Goal: Information Seeking & Learning: Learn about a topic

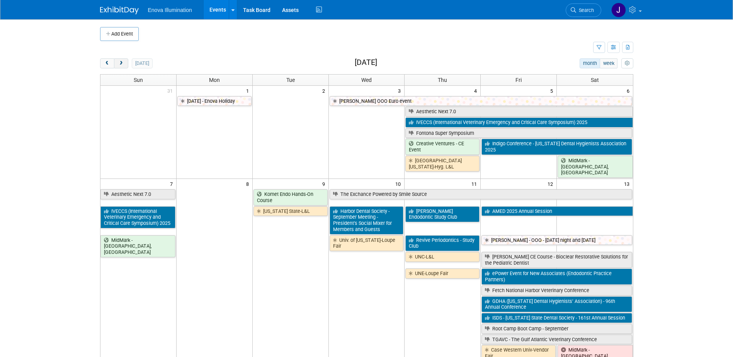
click at [117, 63] on button "next" at bounding box center [121, 63] width 14 height 10
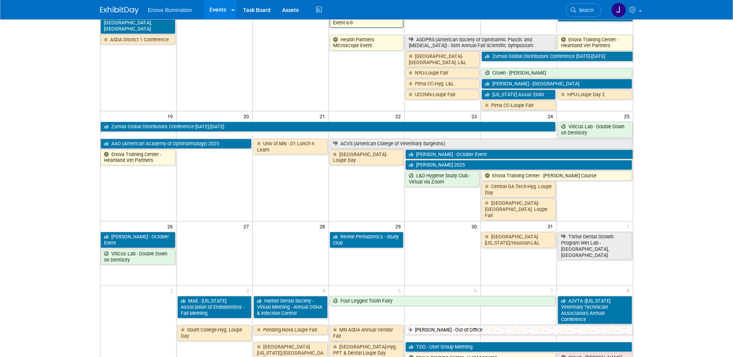
scroll to position [348, 0]
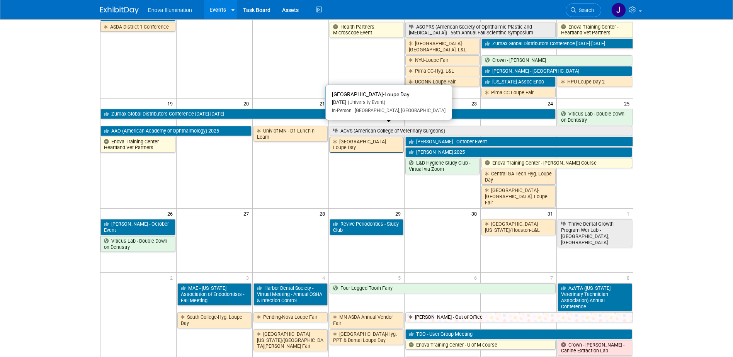
click at [376, 137] on link "[GEOGRAPHIC_DATA]-Loupe Day" at bounding box center [367, 145] width 74 height 16
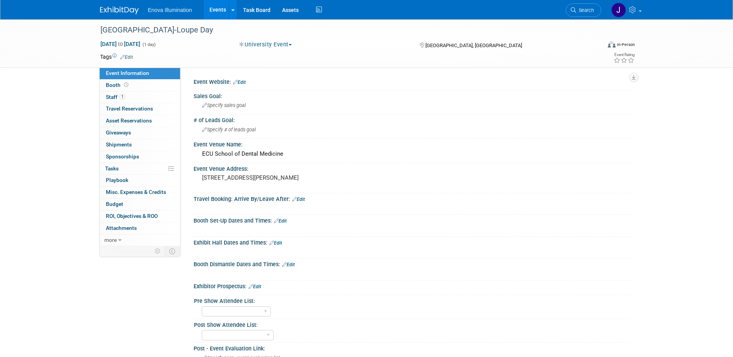
click at [110, 6] on link at bounding box center [124, 6] width 48 height 6
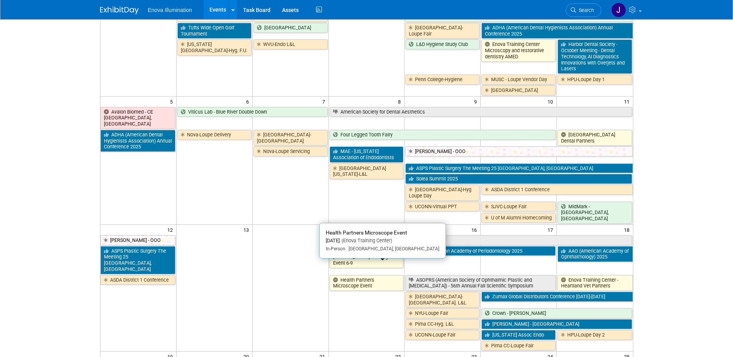
scroll to position [193, 0]
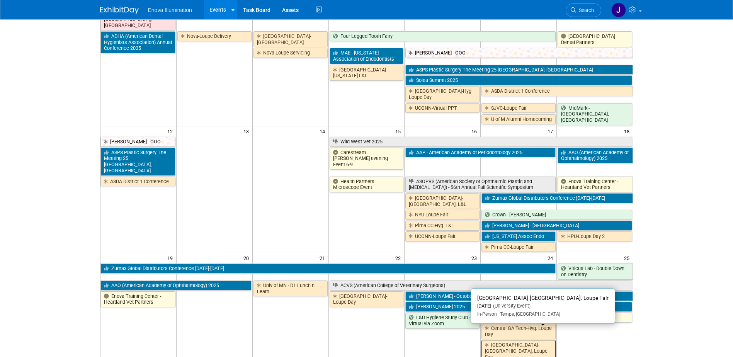
click at [517, 340] on link "[GEOGRAPHIC_DATA]-[GEOGRAPHIC_DATA]. Loupe Fair" at bounding box center [518, 351] width 74 height 22
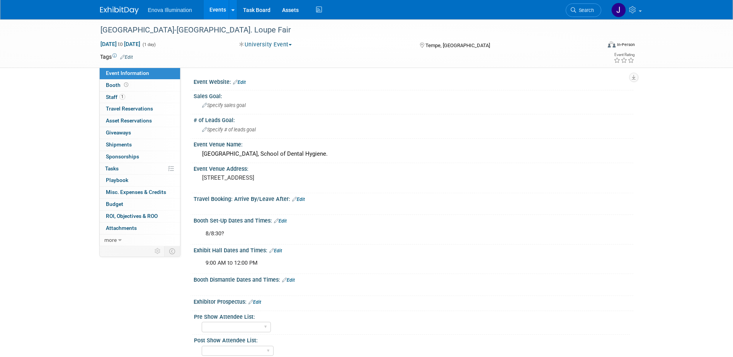
click at [127, 10] on img at bounding box center [119, 11] width 39 height 8
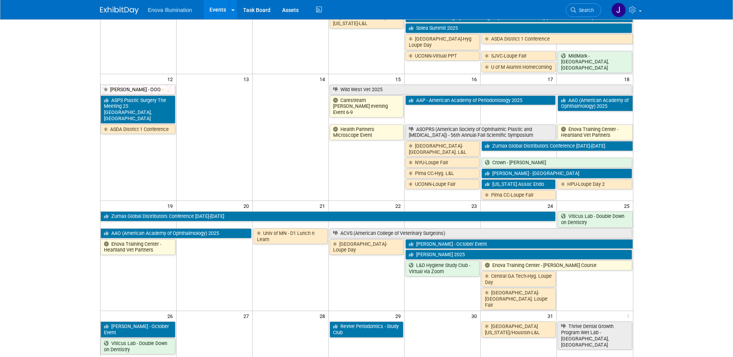
scroll to position [232, 0]
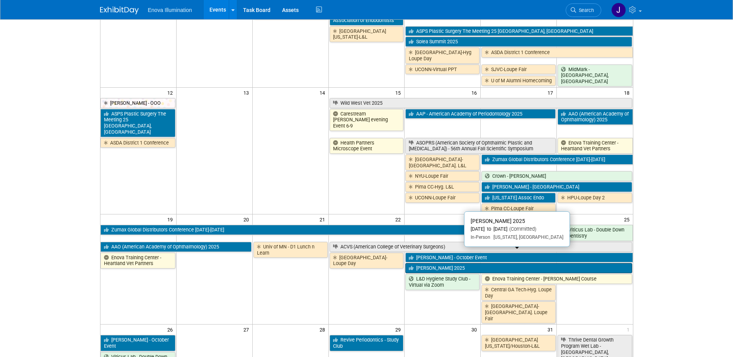
click at [446, 263] on link "ADA SmileCon 2025" at bounding box center [518, 268] width 226 height 10
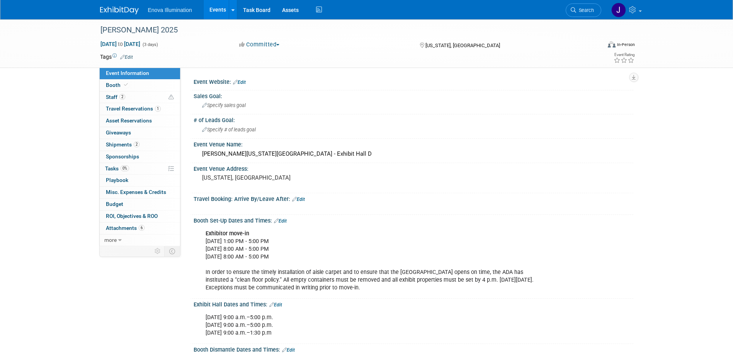
click at [118, 7] on img at bounding box center [119, 11] width 39 height 8
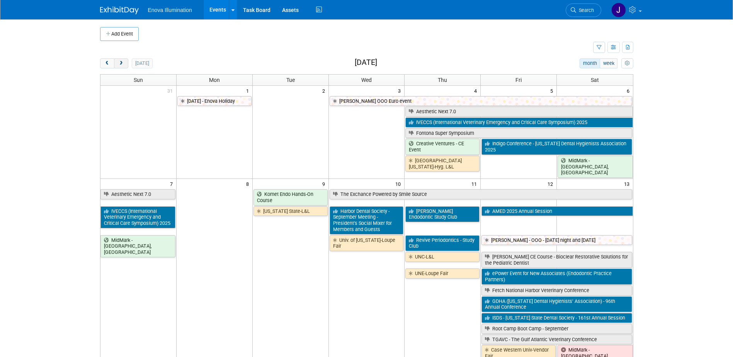
click at [120, 65] on span "next" at bounding box center [121, 63] width 6 height 5
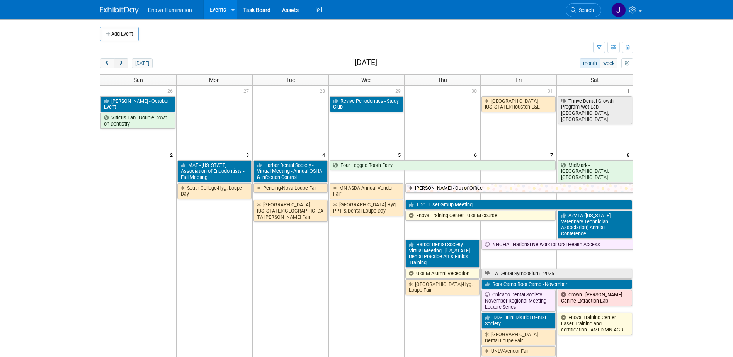
click at [120, 65] on span "next" at bounding box center [121, 63] width 6 height 5
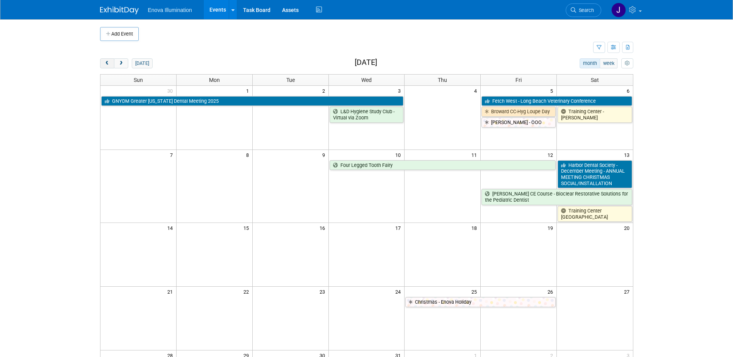
click at [107, 66] on span "prev" at bounding box center [107, 63] width 6 height 5
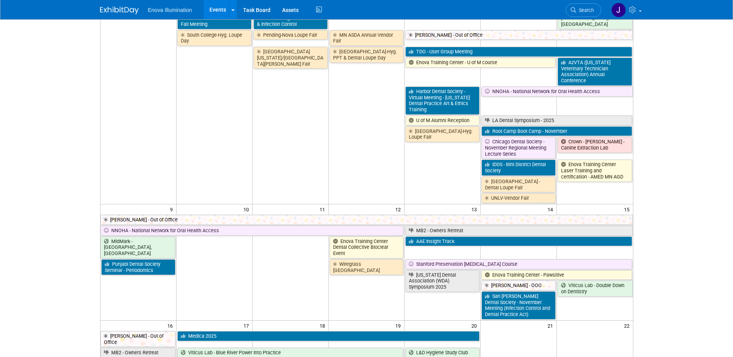
scroll to position [155, 0]
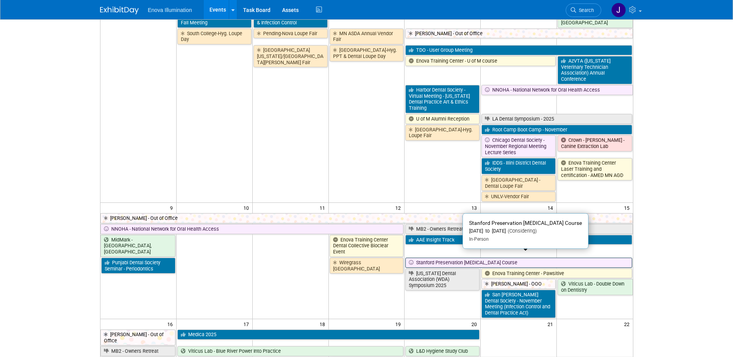
click at [447, 258] on link "Stanford Preservation [MEDICAL_DATA] Course" at bounding box center [518, 263] width 226 height 10
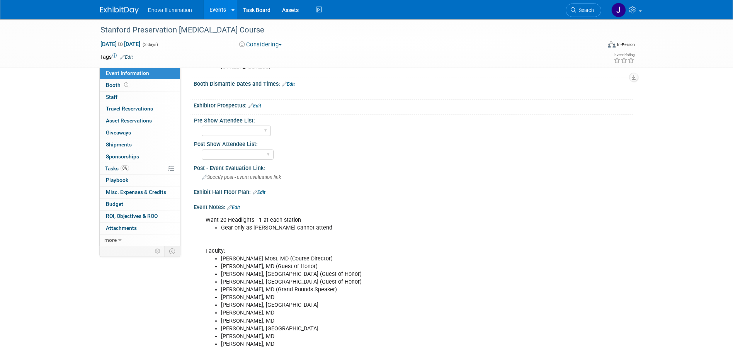
scroll to position [309, 0]
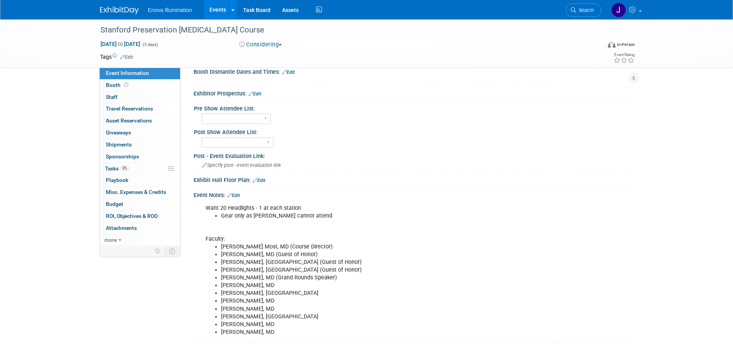
click at [238, 194] on link "Edit" at bounding box center [233, 195] width 13 height 5
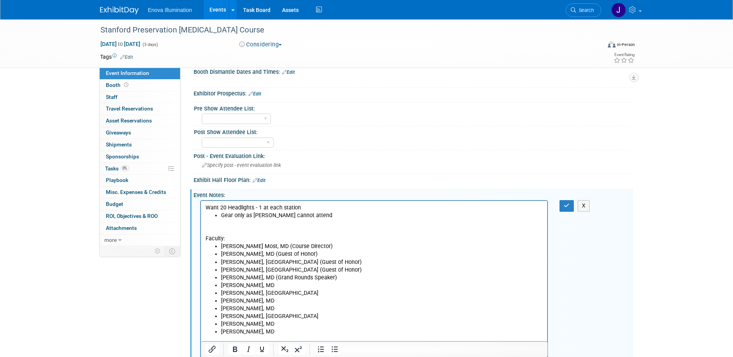
scroll to position [0, 0]
drag, startPoint x: 309, startPoint y: 215, endPoint x: 200, endPoint y: 208, distance: 109.2
click at [201, 208] on html "Want 20 Headlights - 1 at each station Gear only as [PERSON_NAME] cannot attend…" at bounding box center [374, 268] width 347 height 135
click at [234, 350] on icon "Bold" at bounding box center [235, 349] width 4 height 5
click at [345, 292] on li "[PERSON_NAME], [GEOGRAPHIC_DATA]" at bounding box center [382, 293] width 322 height 8
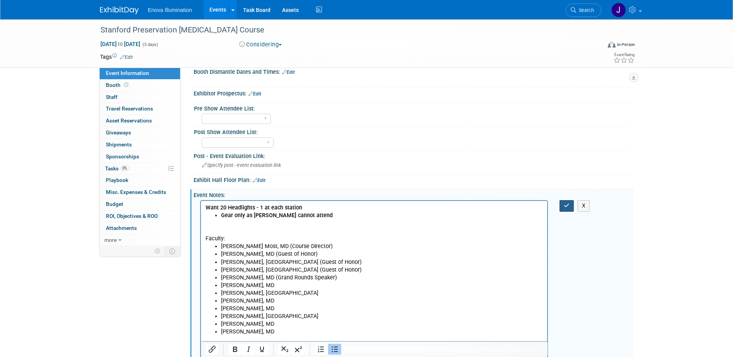
click at [570, 209] on button "button" at bounding box center [566, 205] width 14 height 11
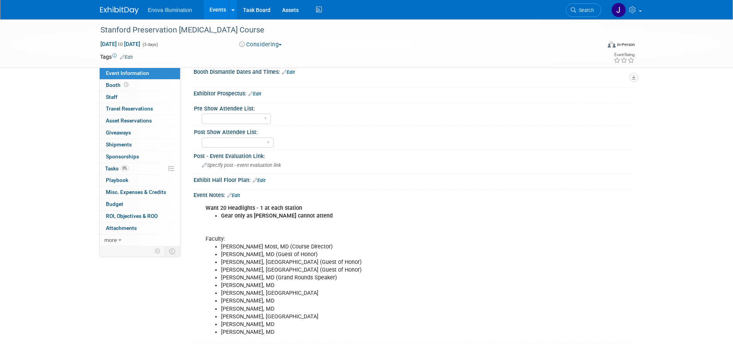
click at [120, 13] on img at bounding box center [119, 11] width 39 height 8
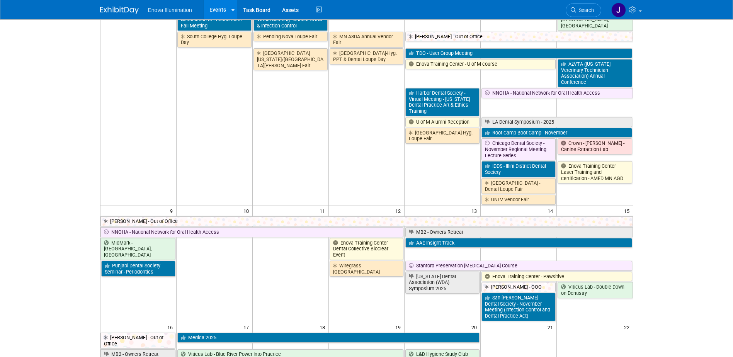
scroll to position [155, 0]
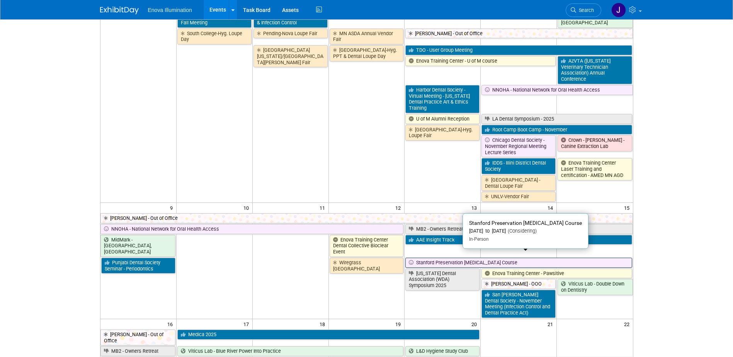
click at [435, 258] on link "Stanford Preservation [MEDICAL_DATA] Course" at bounding box center [518, 263] width 226 height 10
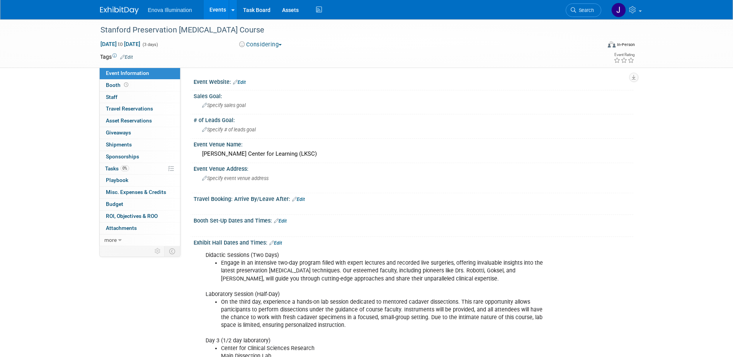
scroll to position [39, 0]
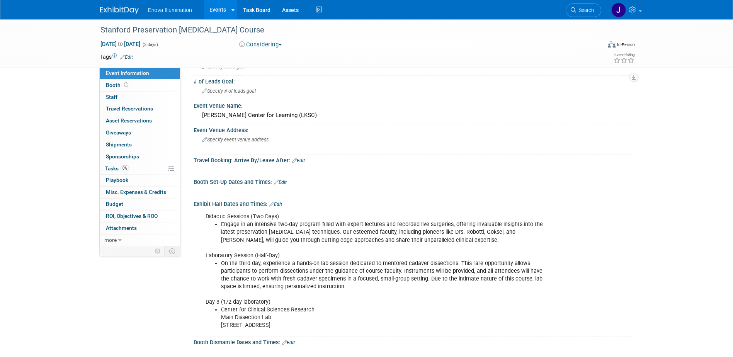
click at [278, 203] on link "Edit" at bounding box center [275, 204] width 13 height 5
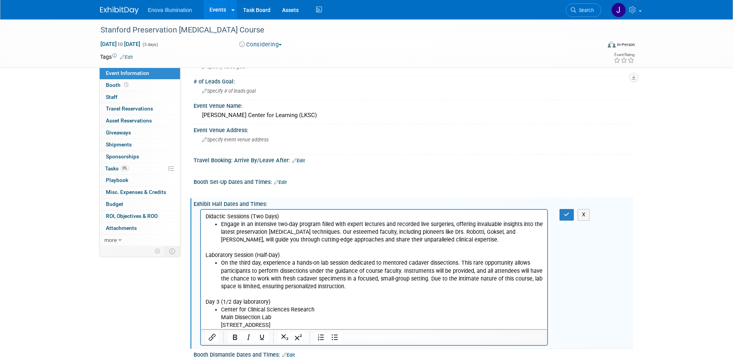
scroll to position [0, 0]
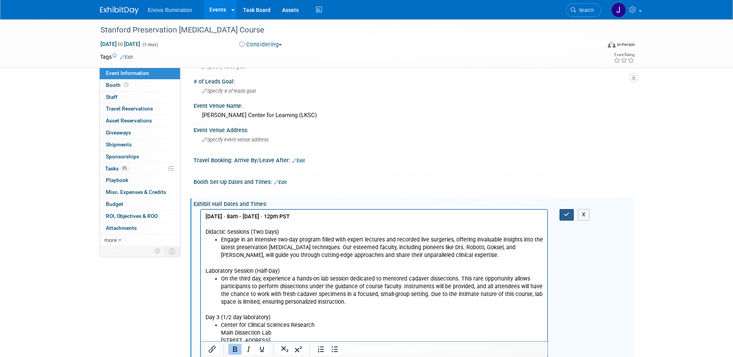
click at [560, 214] on button "button" at bounding box center [566, 214] width 14 height 11
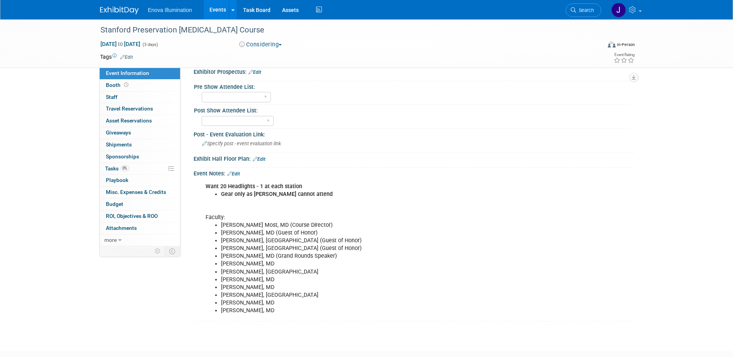
scroll to position [386, 0]
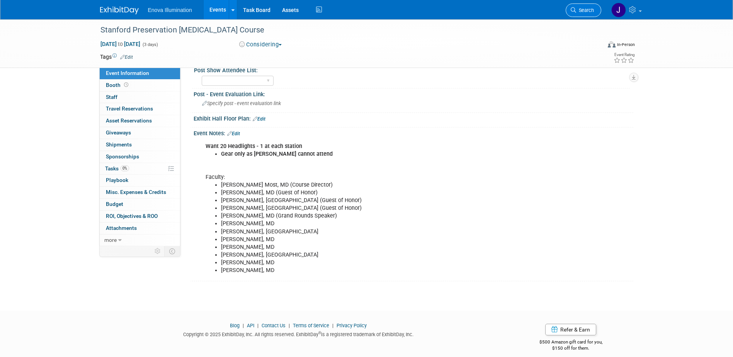
click at [585, 12] on span "Search" at bounding box center [585, 10] width 18 height 6
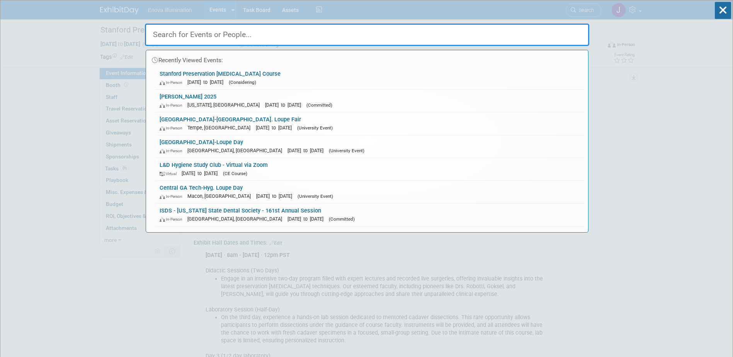
click at [428, 27] on input "text" at bounding box center [367, 35] width 444 height 22
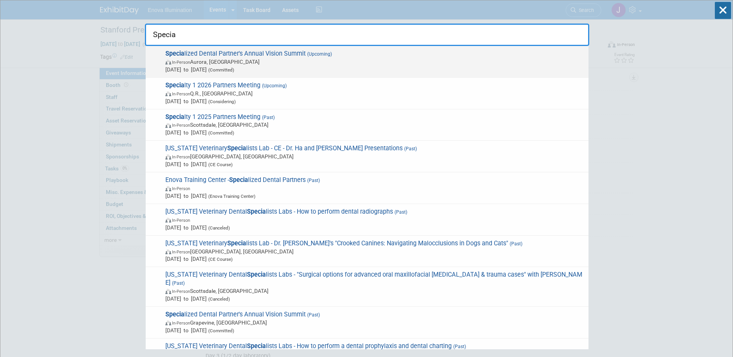
type input "Specia"
click at [183, 51] on strong "Specia" at bounding box center [174, 53] width 19 height 7
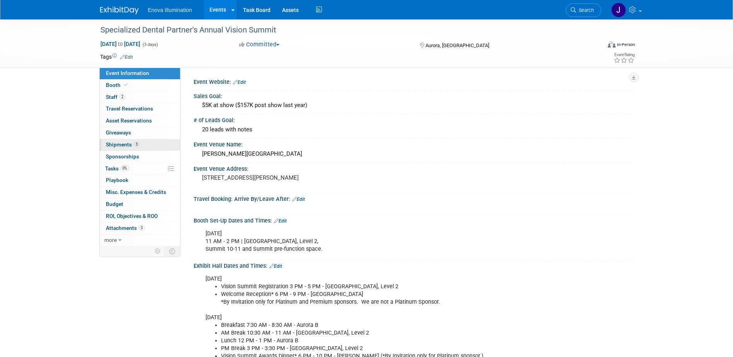
click at [117, 144] on span "Shipments 3" at bounding box center [123, 144] width 34 height 6
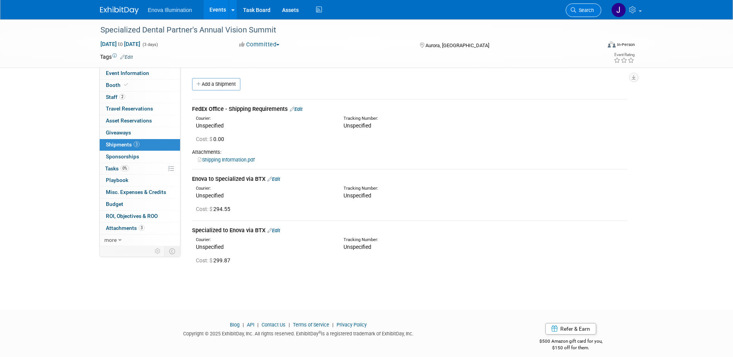
click at [582, 11] on span "Search" at bounding box center [585, 10] width 18 height 6
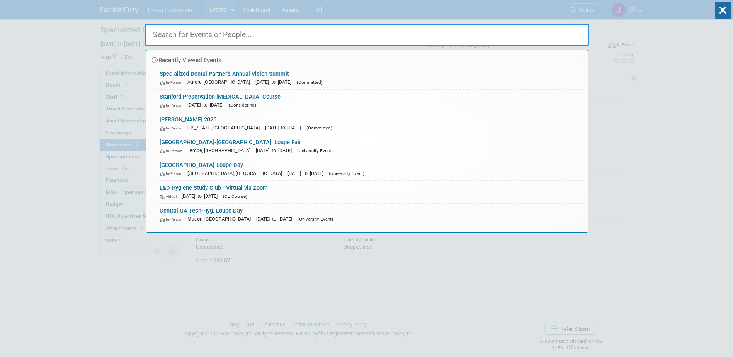
click at [540, 33] on input "text" at bounding box center [367, 35] width 444 height 22
type input "a"
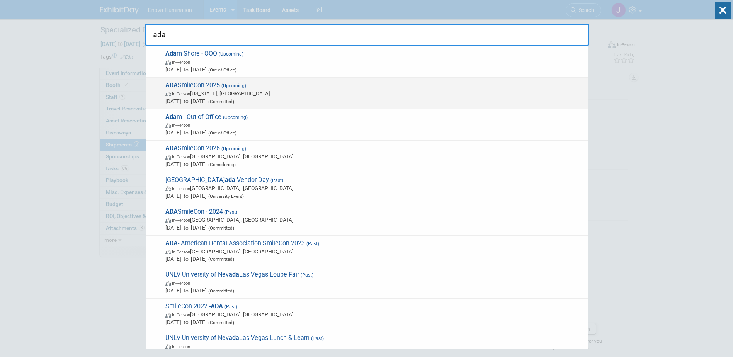
type input "ada"
click at [180, 85] on span "ADA SmileCon 2025 (Upcoming) In-Person Washington, DC Oct 23, 2025 to Oct 25, 2…" at bounding box center [374, 94] width 422 height 24
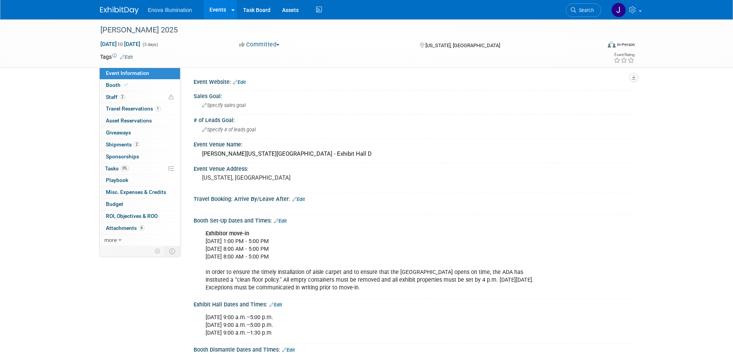
drag, startPoint x: 585, startPoint y: 10, endPoint x: 573, endPoint y: 11, distance: 12.0
click at [585, 10] on span "Search" at bounding box center [585, 10] width 18 height 6
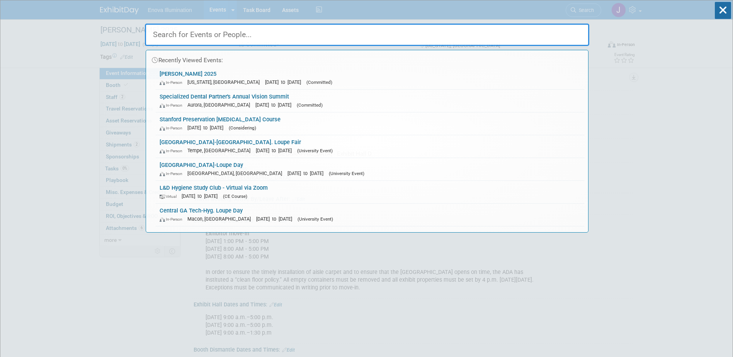
click at [474, 31] on input "text" at bounding box center [367, 35] width 444 height 22
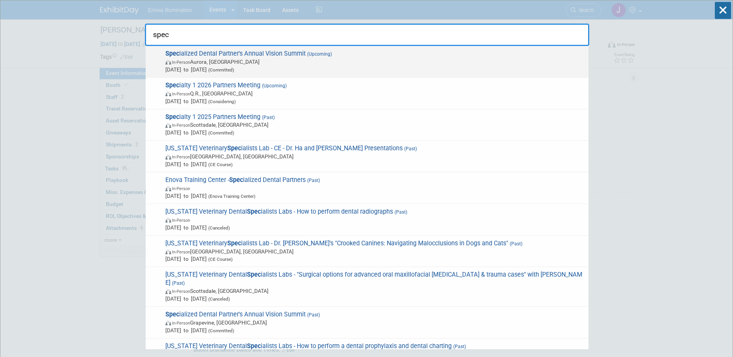
type input "spec"
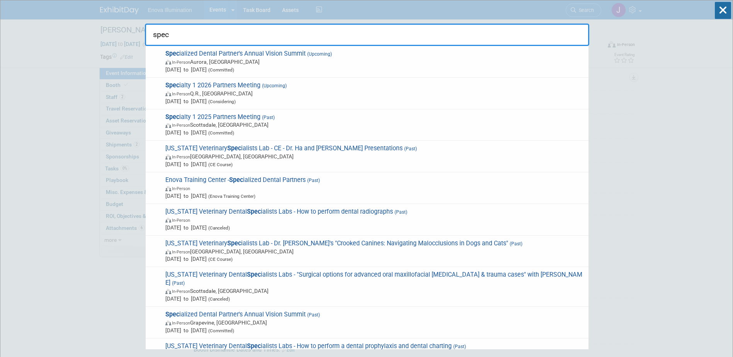
click at [183, 68] on span "[DATE] to [DATE] (Committed)" at bounding box center [374, 70] width 419 height 8
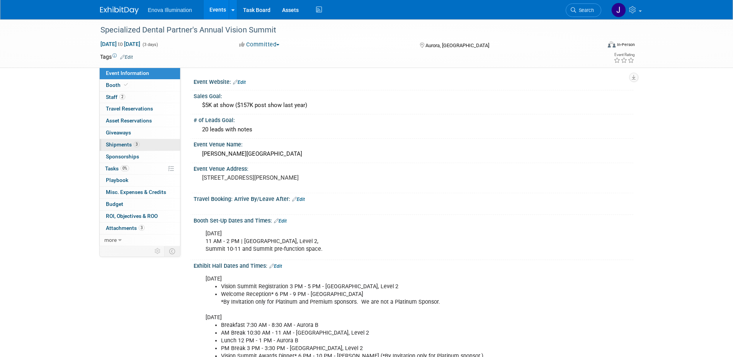
click at [119, 141] on span "Shipments 3" at bounding box center [123, 144] width 34 height 6
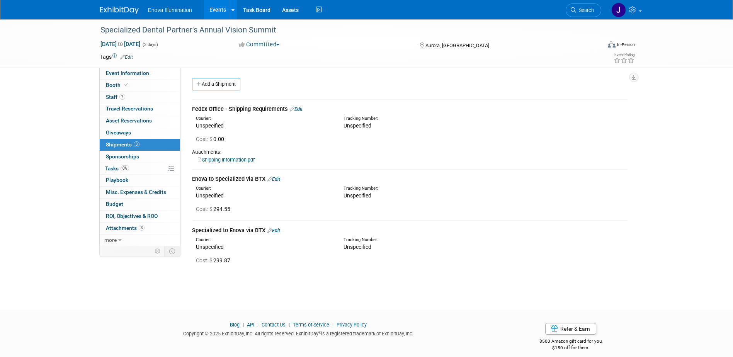
click at [279, 179] on link "Edit" at bounding box center [273, 179] width 13 height 6
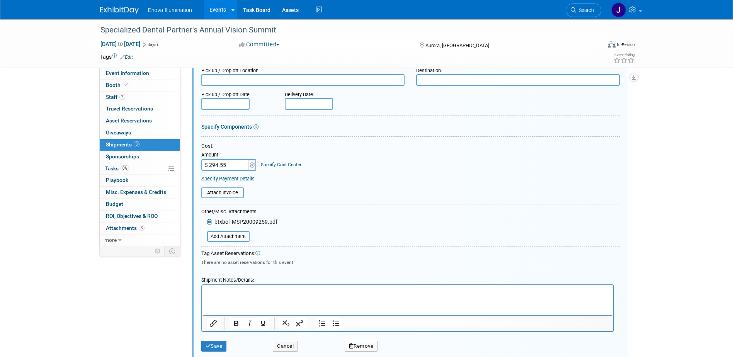
scroll to position [159, 0]
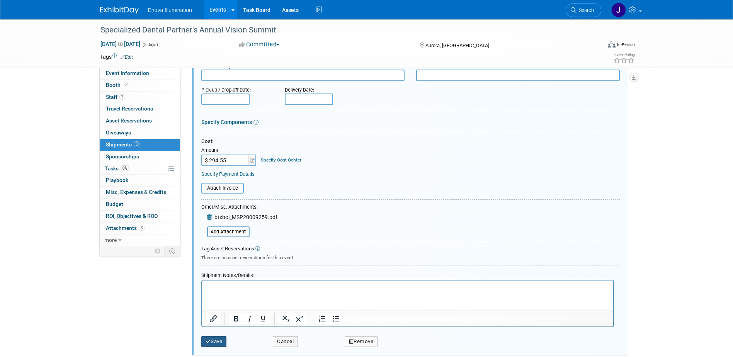
click at [218, 341] on button "Save" at bounding box center [213, 341] width 25 height 11
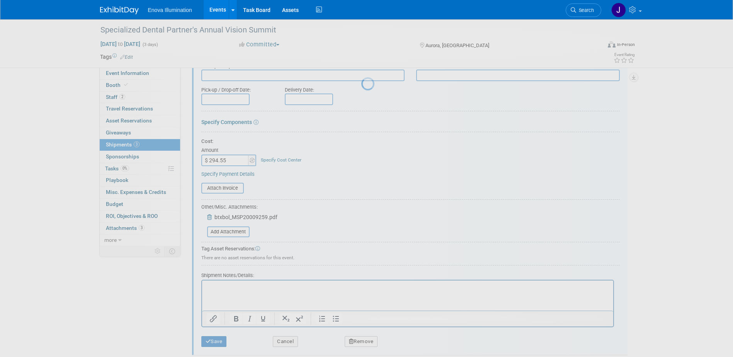
scroll to position [17, 0]
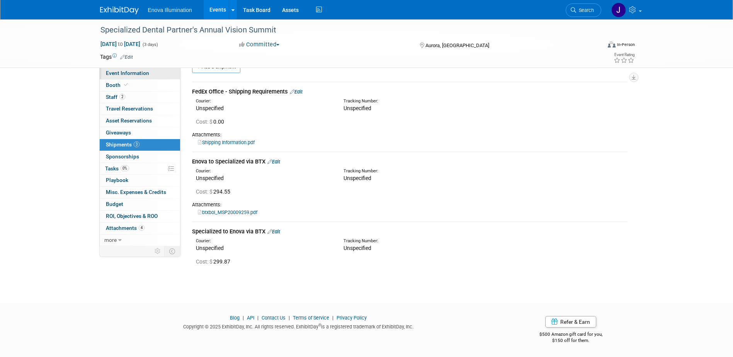
click at [153, 74] on link "Event Information" at bounding box center [140, 74] width 80 height 12
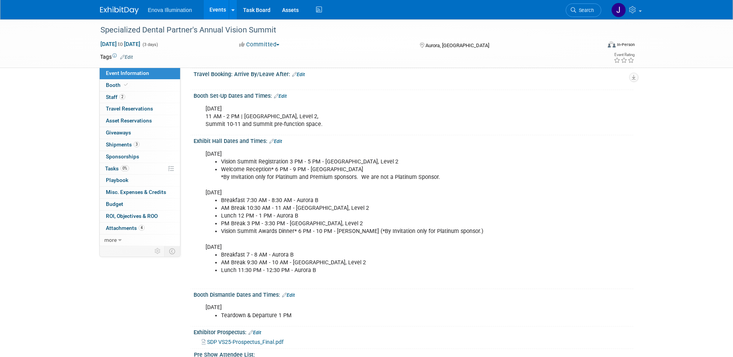
scroll to position [155, 0]
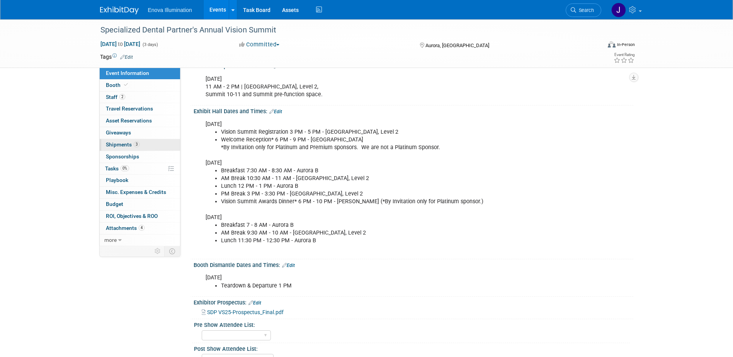
click at [122, 146] on span "Shipments 3" at bounding box center [123, 144] width 34 height 6
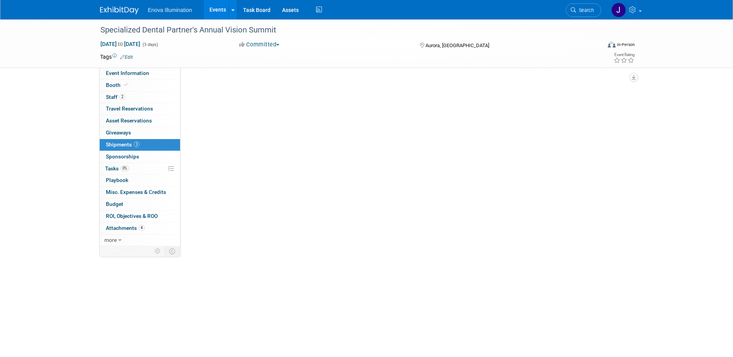
scroll to position [0, 0]
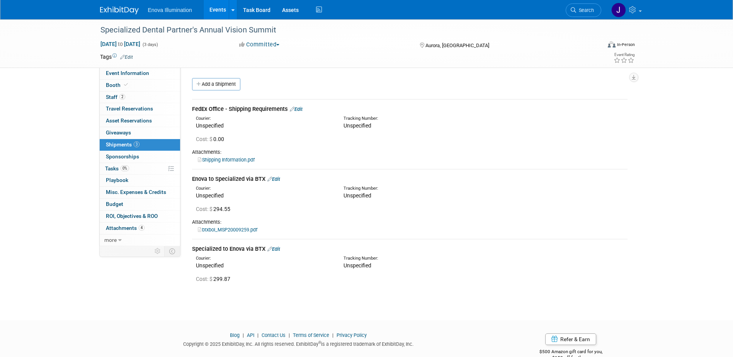
click at [279, 248] on link "Edit" at bounding box center [273, 249] width 13 height 6
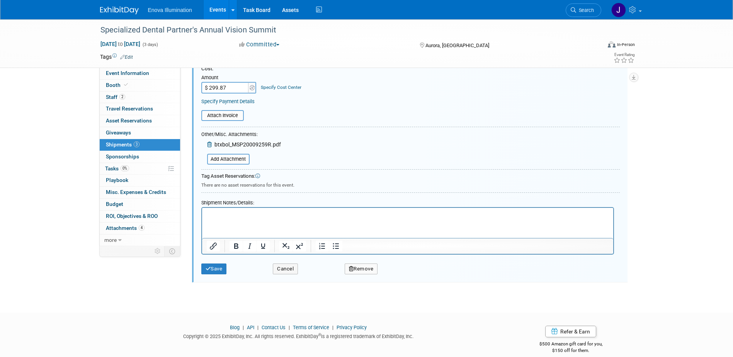
scroll to position [306, 0]
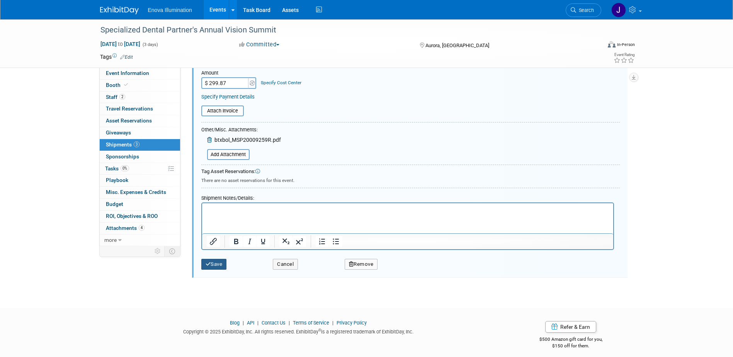
click at [221, 265] on button "Save" at bounding box center [213, 264] width 25 height 11
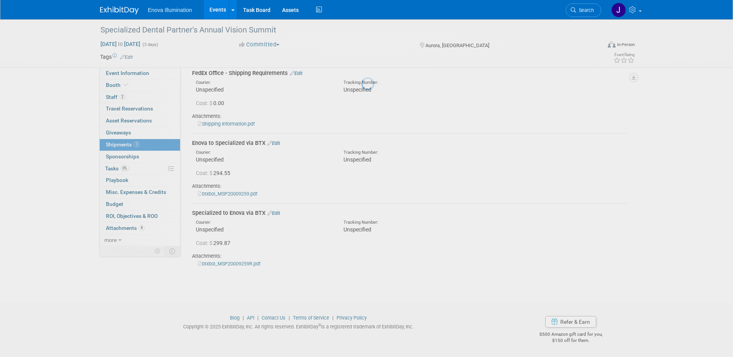
scroll to position [36, 0]
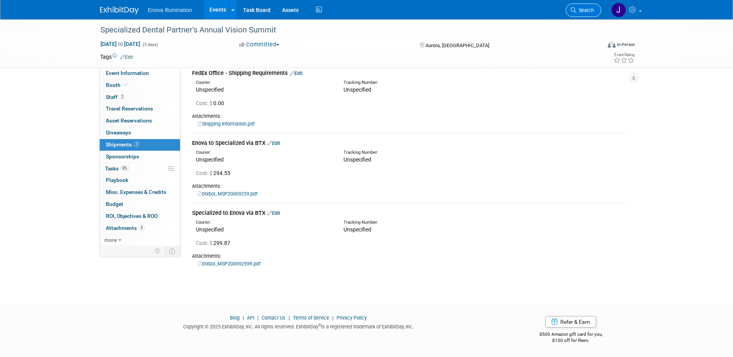
click at [584, 11] on span "Search" at bounding box center [585, 10] width 18 height 6
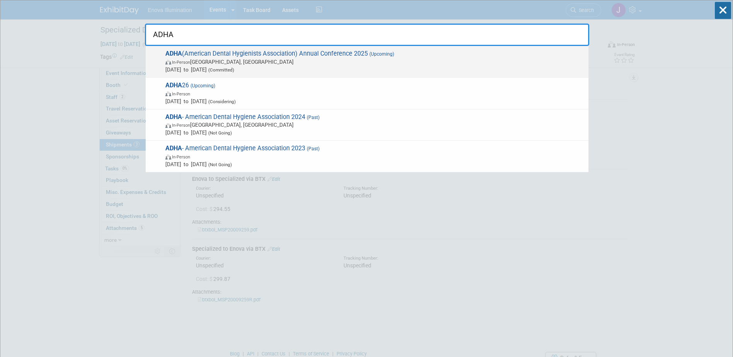
type input "ADHA"
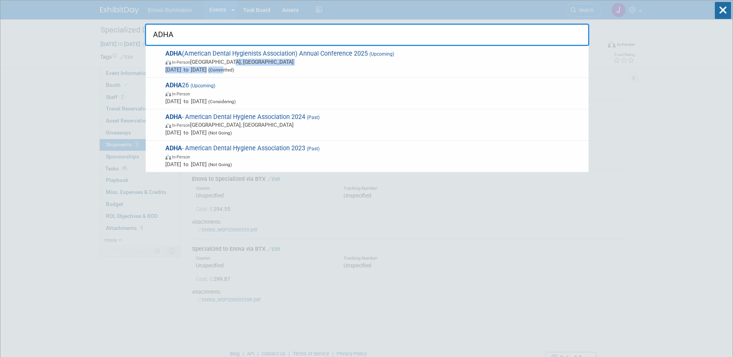
click at [242, 65] on span "ADHA (American Dental Hygienists Association) Annual Conference 2025 (Upcoming)…" at bounding box center [374, 62] width 422 height 24
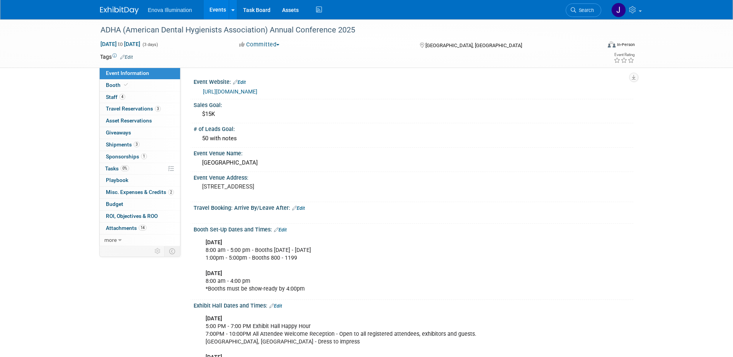
click at [146, 83] on link "Booth" at bounding box center [140, 86] width 80 height 12
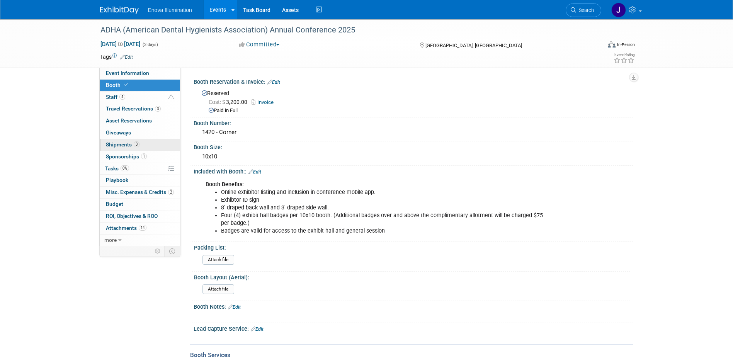
click at [122, 146] on span "Shipments 3" at bounding box center [123, 144] width 34 height 6
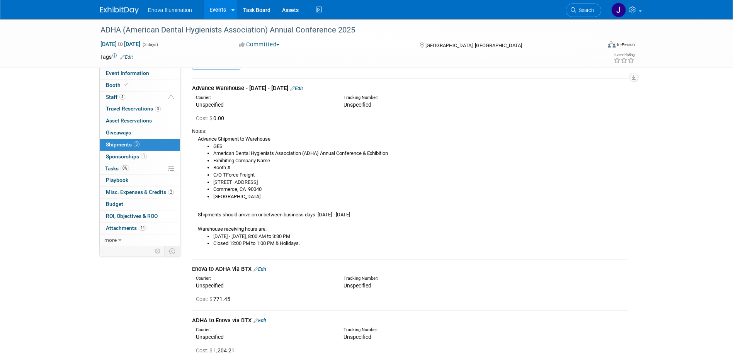
scroll to position [39, 0]
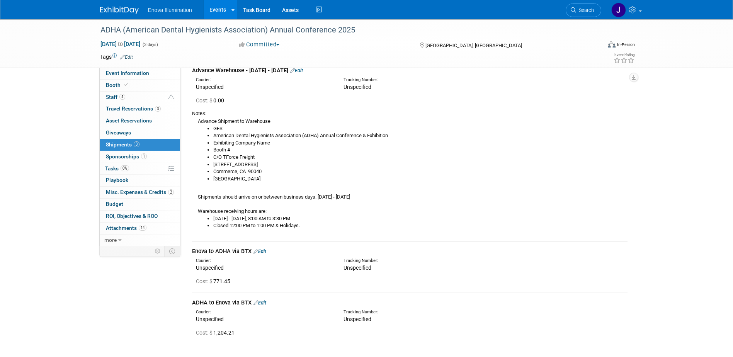
click at [262, 250] on link "Edit" at bounding box center [259, 251] width 13 height 6
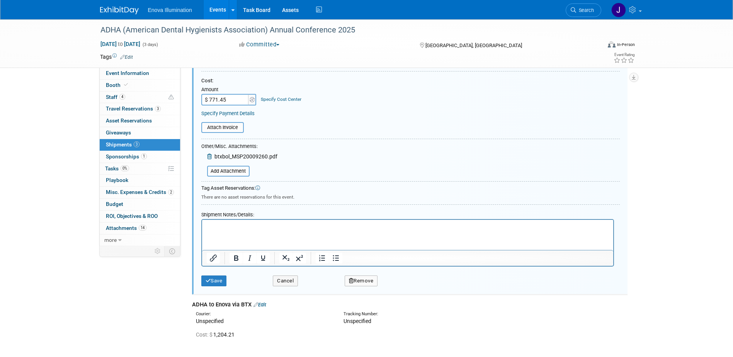
scroll to position [347, 0]
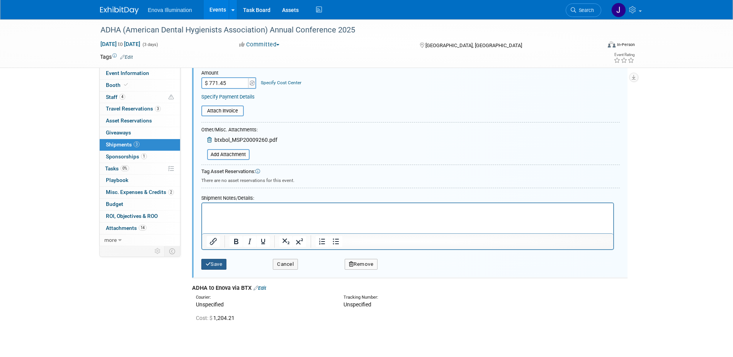
click at [221, 263] on button "Save" at bounding box center [213, 264] width 25 height 11
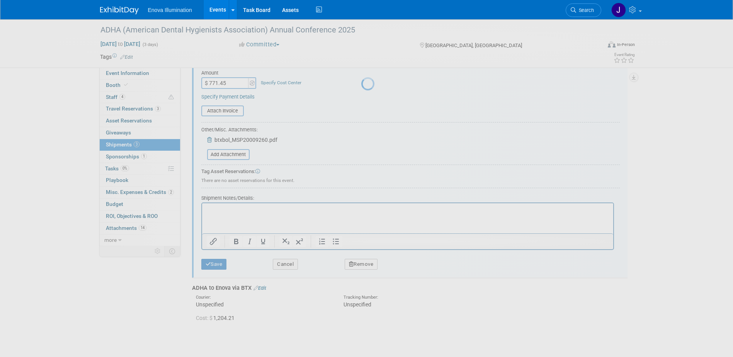
scroll to position [128, 0]
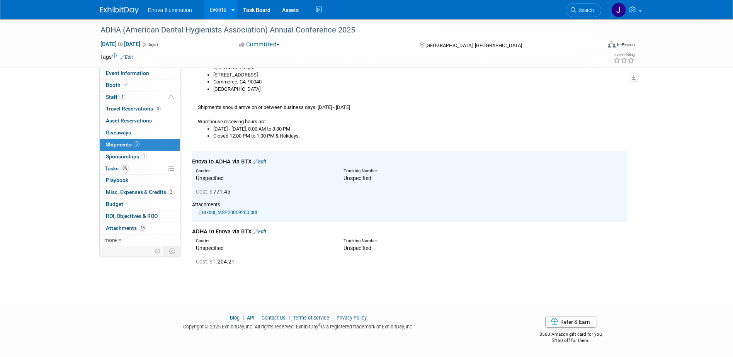
click at [265, 231] on link "Edit" at bounding box center [259, 232] width 13 height 6
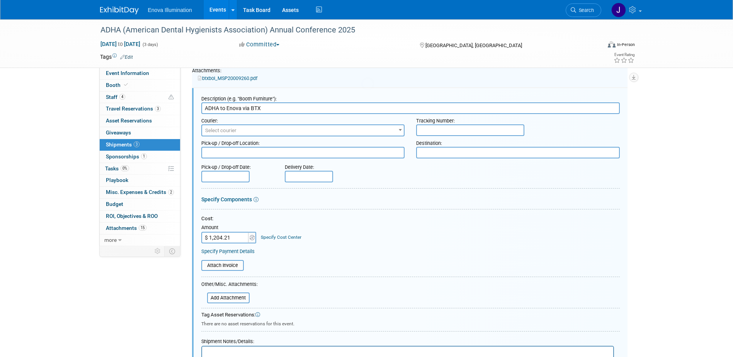
scroll to position [0, 0]
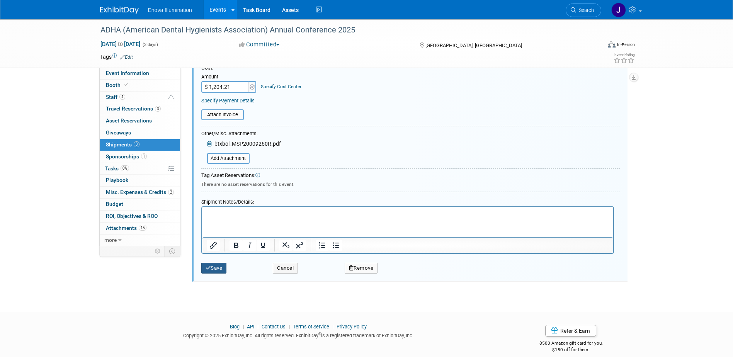
click at [221, 265] on button "Save" at bounding box center [213, 268] width 25 height 11
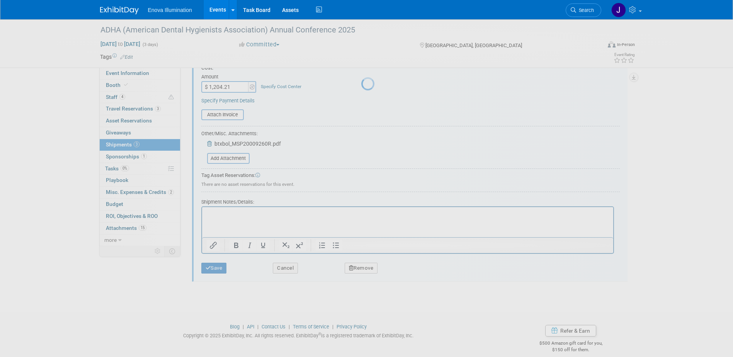
scroll to position [147, 0]
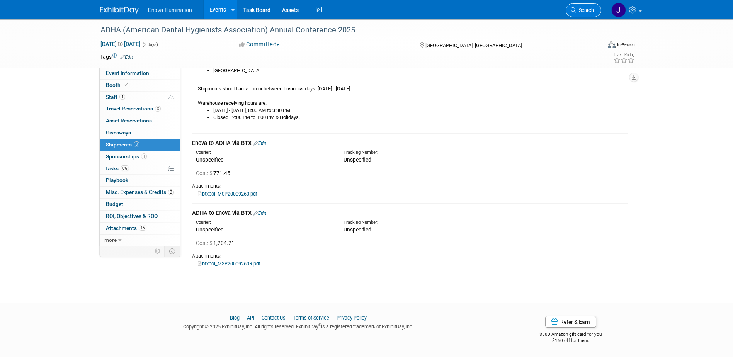
click at [586, 5] on link "Search" at bounding box center [584, 10] width 36 height 14
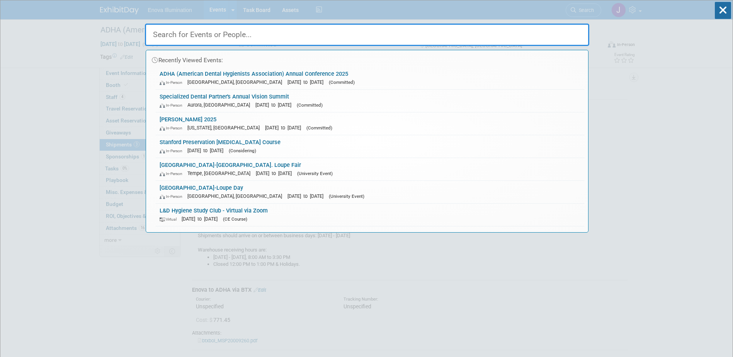
click at [442, 31] on input "text" at bounding box center [367, 35] width 444 height 22
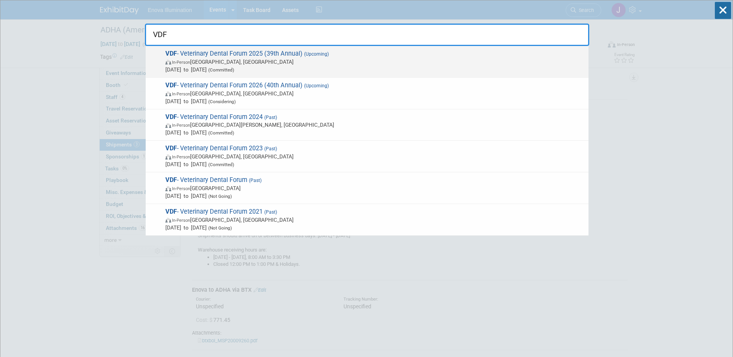
type input "VDF"
click at [205, 65] on span "In-Person [GEOGRAPHIC_DATA], [GEOGRAPHIC_DATA]" at bounding box center [374, 62] width 419 height 8
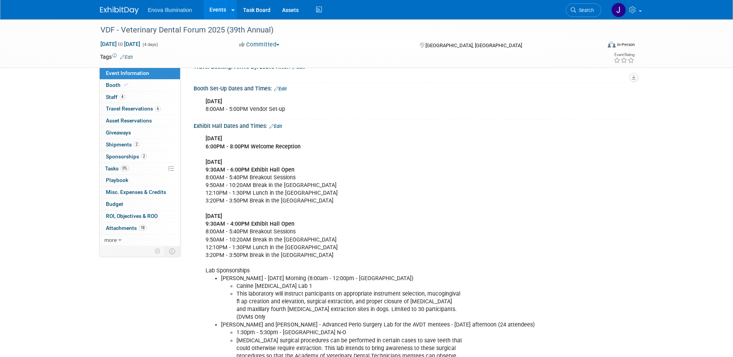
scroll to position [155, 0]
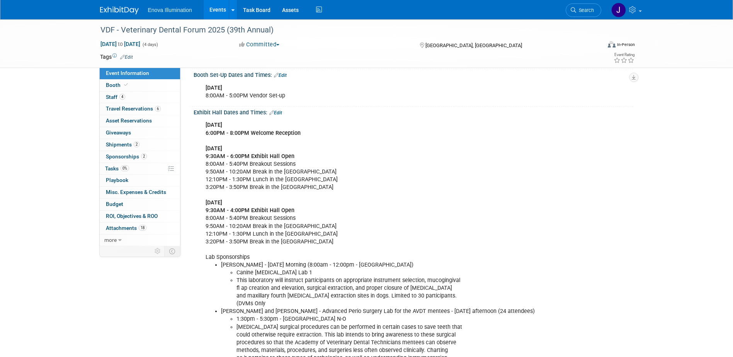
click at [280, 113] on link "Edit" at bounding box center [275, 112] width 13 height 5
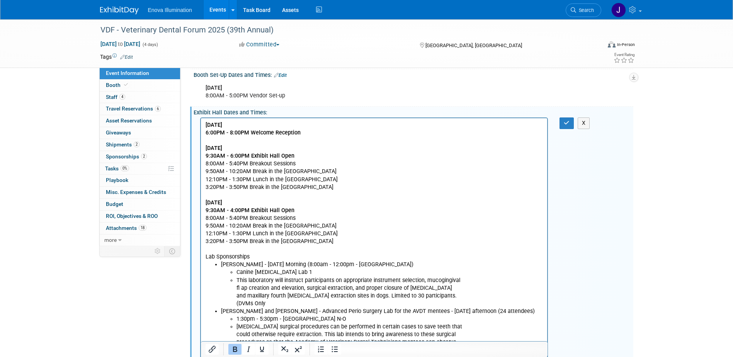
scroll to position [0, 0]
click at [205, 255] on p "WEDNESDAY, SEPTEMBER 24TH 6:00PM - 8:00PM Welcome Reception THURSDAY, SEPTEMBER…" at bounding box center [374, 190] width 338 height 139
drag, startPoint x: 273, startPoint y: 258, endPoint x: 203, endPoint y: 256, distance: 70.0
click at [203, 256] on html "WEDNESDAY, SEPTEMBER 24TH 6:00PM - 8:00PM Welcome Reception THURSDAY, SEPTEMBER…" at bounding box center [374, 290] width 347 height 344
click at [234, 351] on icon "Bold" at bounding box center [235, 349] width 4 height 5
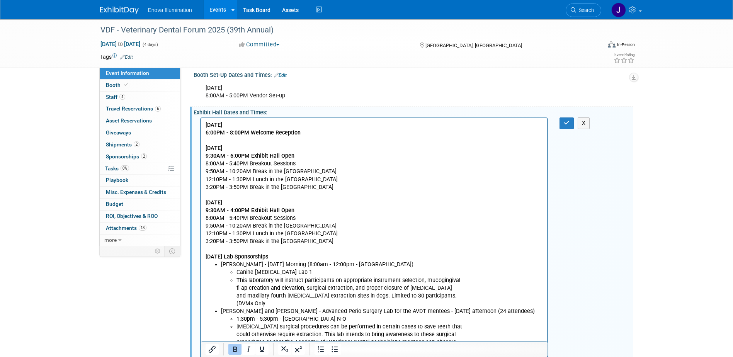
click at [308, 252] on p "WEDNESDAY, SEPTEMBER 24TH 6:00PM - 8:00PM Welcome Reception THURSDAY, SEPTEMBER…" at bounding box center [374, 190] width 338 height 139
click at [313, 170] on p "WEDNESDAY, SEPTEMBER 24TH 6:00PM - 8:00PM Welcome Reception THURSDAY, SEPTEMBER…" at bounding box center [374, 190] width 338 height 139
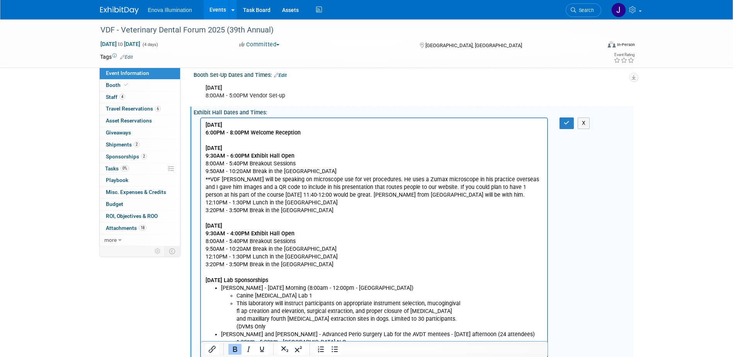
click at [221, 179] on p "**VDF Dr. Lee will be speaking on microscope use for vet procedures. He uses a …" at bounding box center [374, 230] width 338 height 109
click at [496, 178] on p "**Dr. Lee will be speaking on microscope use for vet procedures. He uses a Zuma…" at bounding box center [374, 230] width 338 height 109
click at [417, 186] on p "**Dr. Lee will be speaking on microscope use for vet procedures. He uses a Zuma…" at bounding box center [374, 230] width 338 height 109
click at [338, 194] on p "**Dr. Lee will be speaking on microscope use for vet procedures. He uses a Zuma…" at bounding box center [374, 230] width 338 height 109
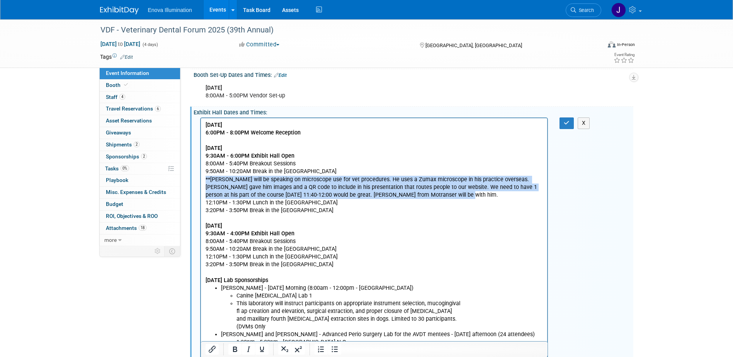
drag, startPoint x: 422, startPoint y: 194, endPoint x: 199, endPoint y: 180, distance: 223.4
click at [201, 180] on html "WEDNESDAY, SEPTEMBER 24TH 6:00PM - 8:00PM Welcome Reception THURSDAY, SEPTEMBER…" at bounding box center [374, 302] width 347 height 368
drag, startPoint x: 234, startPoint y: 348, endPoint x: 236, endPoint y: 345, distance: 4.0
click at [235, 348] on icon "Bold" at bounding box center [234, 349] width 9 height 9
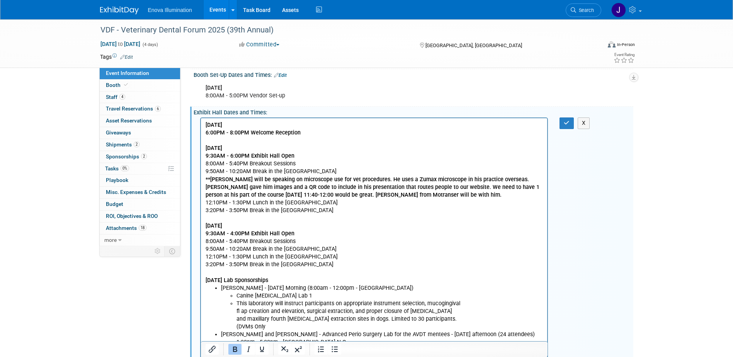
click at [338, 262] on p "**Dr. Lee will be speaking on microscope use for vet procedures. He uses a Zuma…" at bounding box center [374, 230] width 338 height 109
click at [568, 124] on icon "button" at bounding box center [567, 122] width 6 height 5
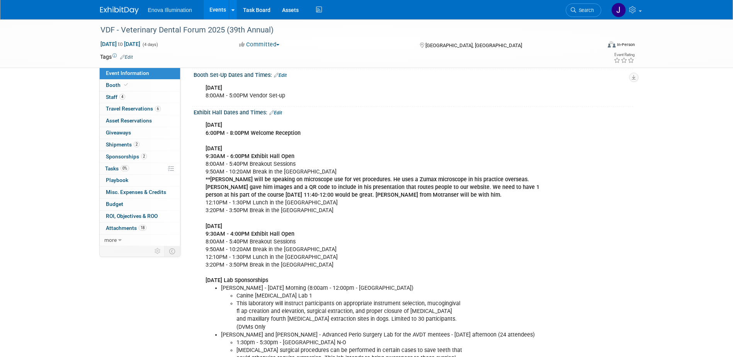
click at [115, 11] on img at bounding box center [119, 11] width 39 height 8
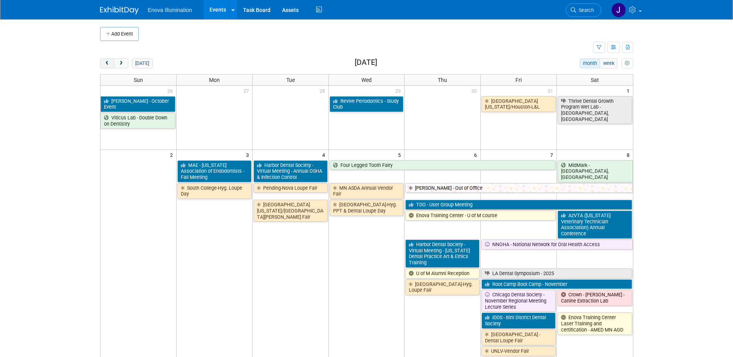
click at [104, 64] on button "prev" at bounding box center [107, 63] width 14 height 10
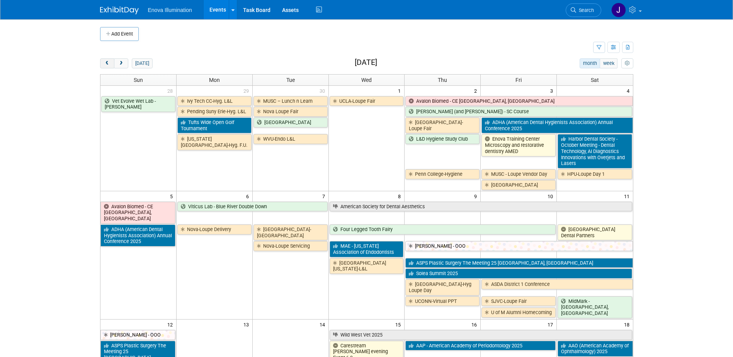
click at [104, 64] on button "prev" at bounding box center [107, 63] width 14 height 10
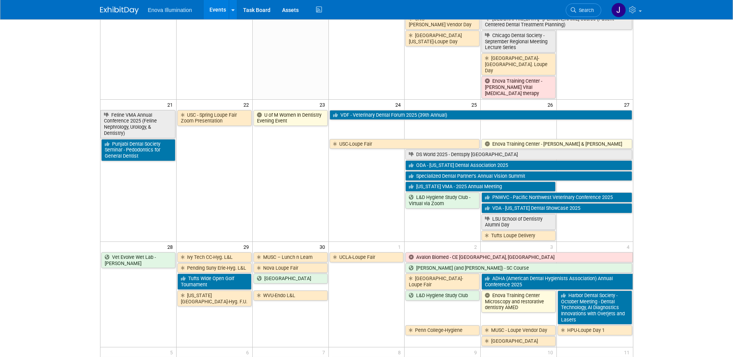
scroll to position [502, 0]
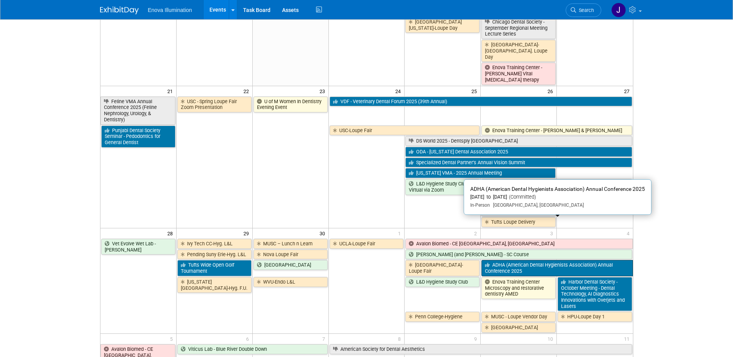
click at [508, 260] on link "ADHA (American Dental Hygienists Association) Annual Conference 2025" at bounding box center [556, 268] width 151 height 16
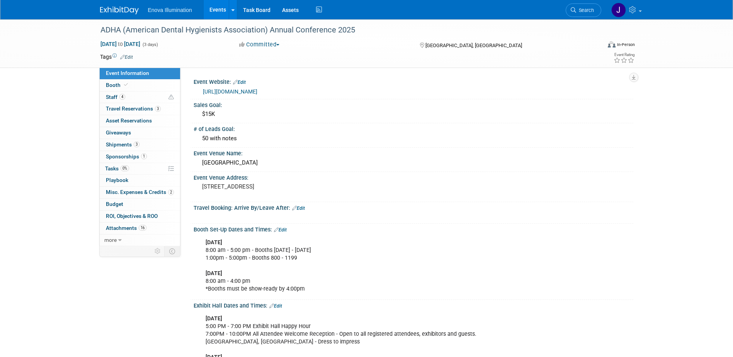
click at [125, 5] on link at bounding box center [124, 6] width 48 height 6
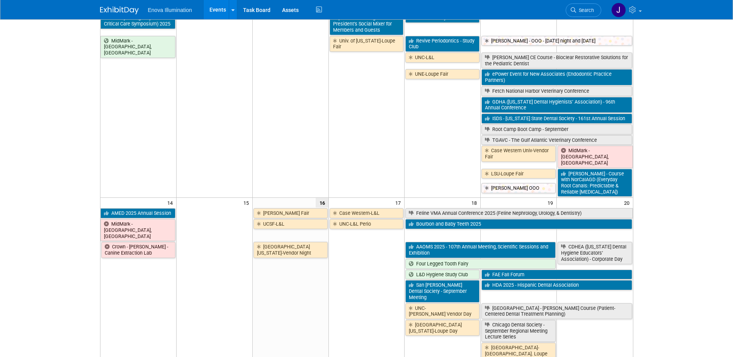
scroll to position [29, 0]
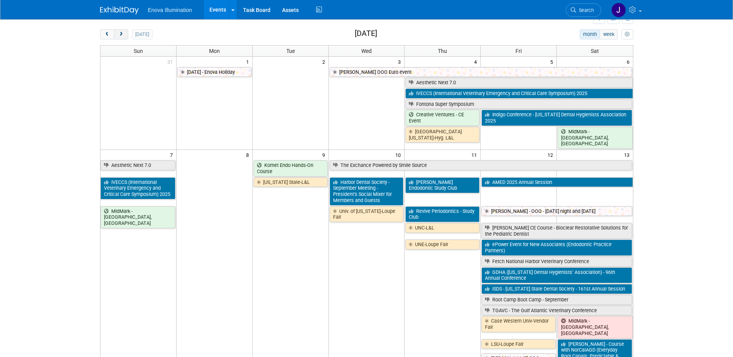
click at [118, 36] on span "next" at bounding box center [121, 34] width 6 height 5
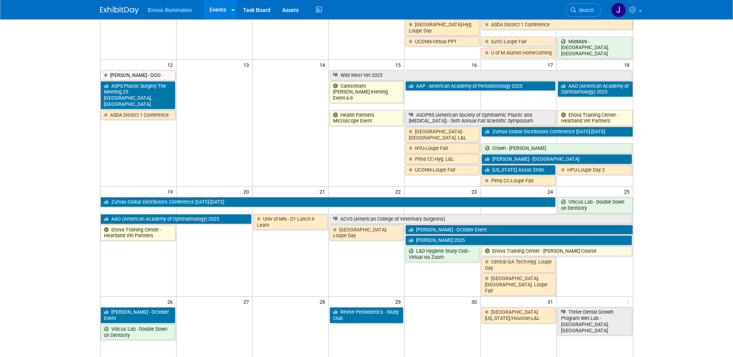
scroll to position [261, 0]
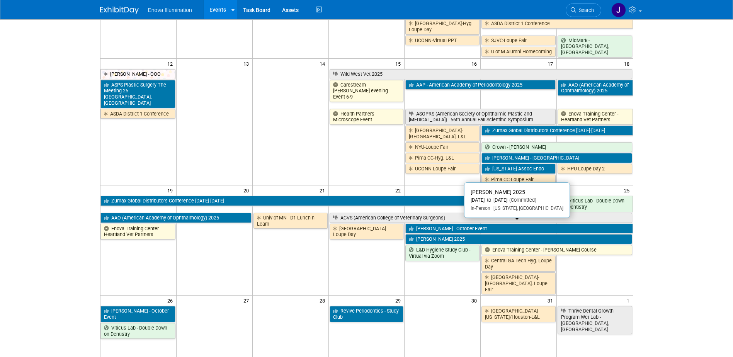
click at [449, 234] on link "[PERSON_NAME] 2025" at bounding box center [518, 239] width 226 height 10
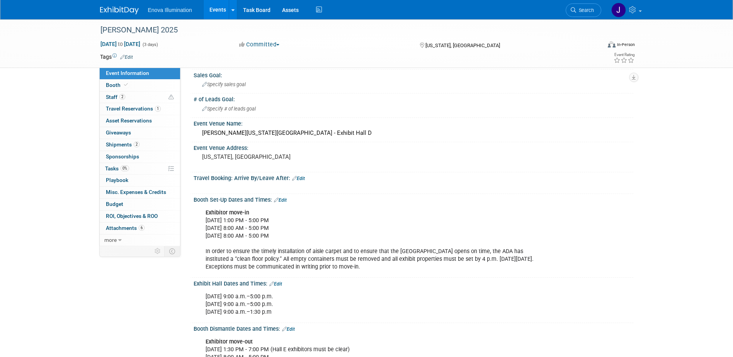
scroll to position [77, 0]
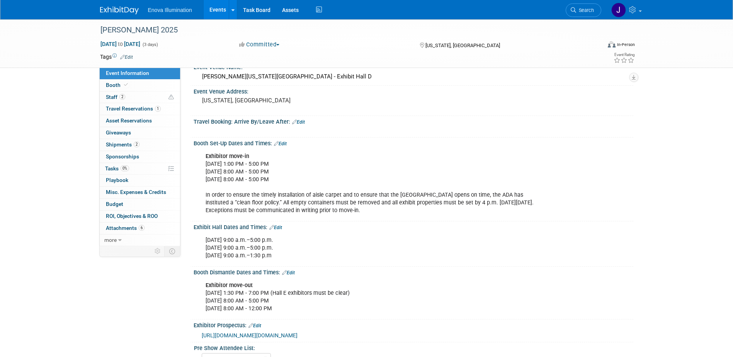
click at [580, 13] on span "Search" at bounding box center [585, 10] width 18 height 6
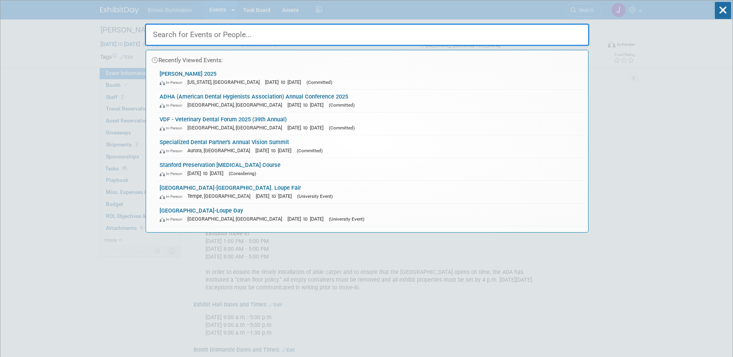
click at [252, 38] on input "text" at bounding box center [367, 35] width 444 height 22
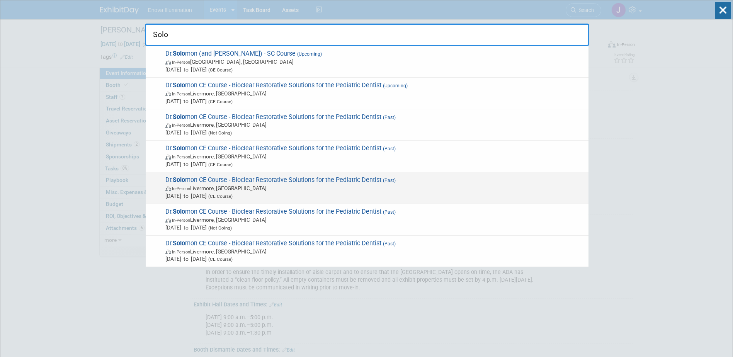
type input "Solo"
click at [185, 182] on strong "Solo" at bounding box center [179, 179] width 12 height 7
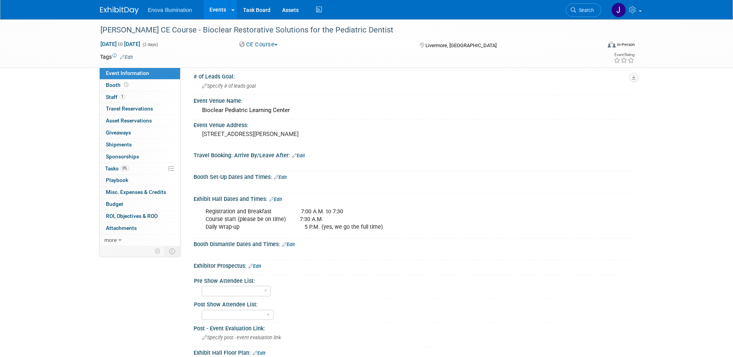
scroll to position [38, 0]
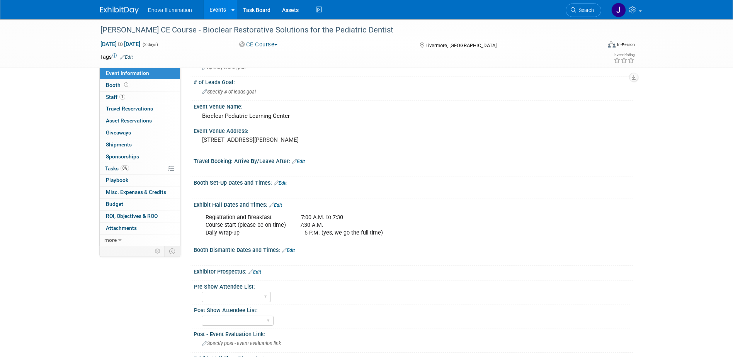
click at [121, 10] on img at bounding box center [119, 11] width 39 height 8
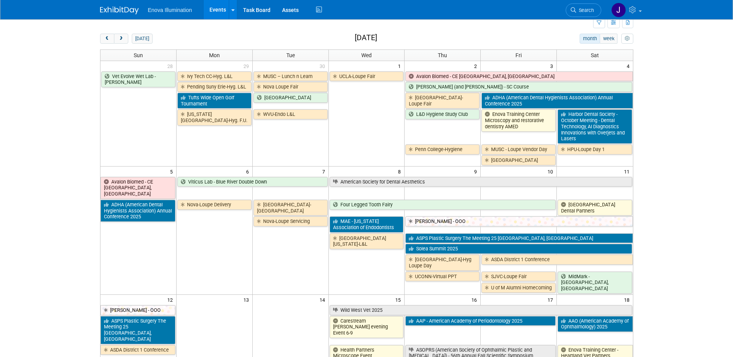
scroll to position [39, 0]
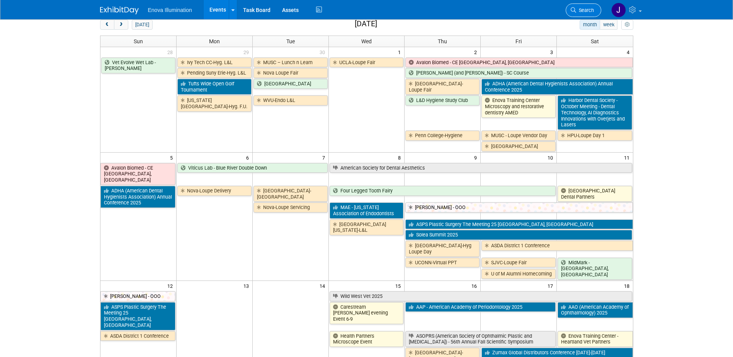
click at [580, 16] on link "Search" at bounding box center [584, 10] width 36 height 14
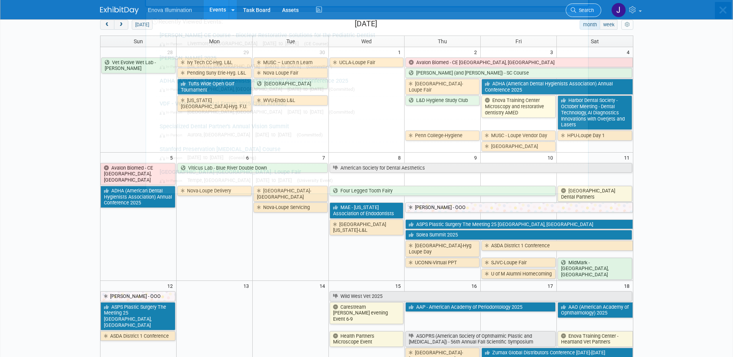
scroll to position [0, 0]
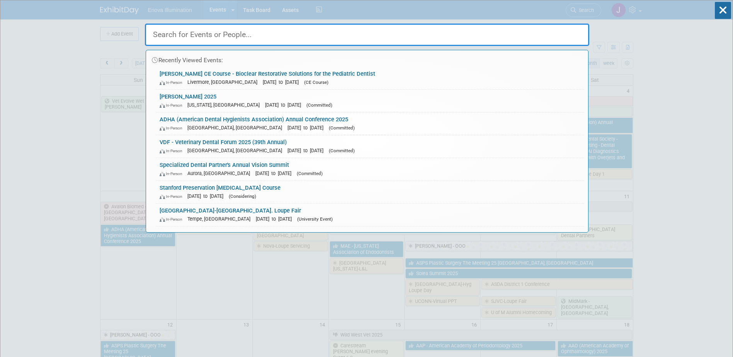
click at [510, 31] on input "text" at bounding box center [367, 35] width 444 height 22
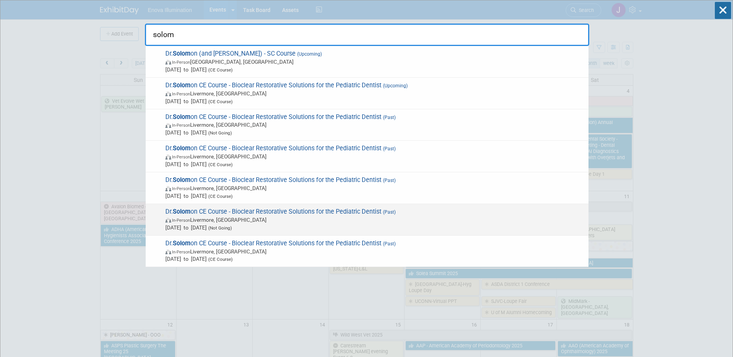
type input "solom"
click at [197, 215] on span "[PERSON_NAME] on CE Course - Bioclear Restorative Solutions for the Pediatric D…" at bounding box center [374, 220] width 422 height 24
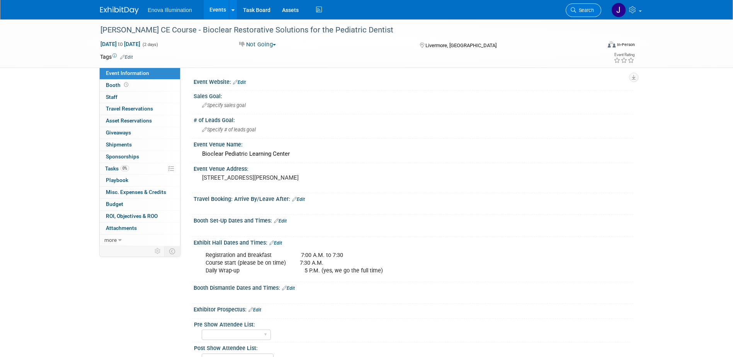
click at [591, 9] on span "Search" at bounding box center [585, 10] width 18 height 6
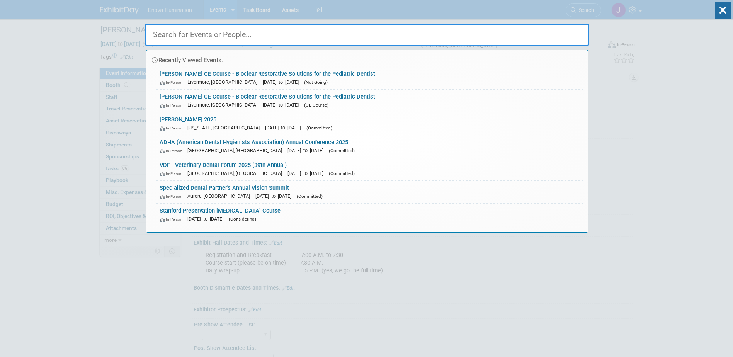
click at [303, 34] on input "text" at bounding box center [367, 35] width 444 height 22
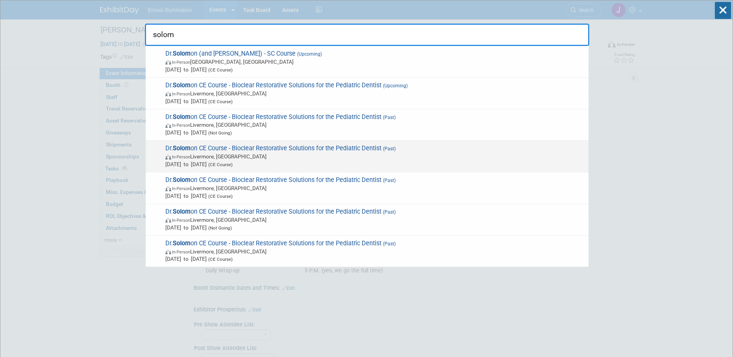
type input "solom"
click at [200, 165] on span "May 30, 2025 to May 31, 2025 (CE Course)" at bounding box center [374, 164] width 419 height 8
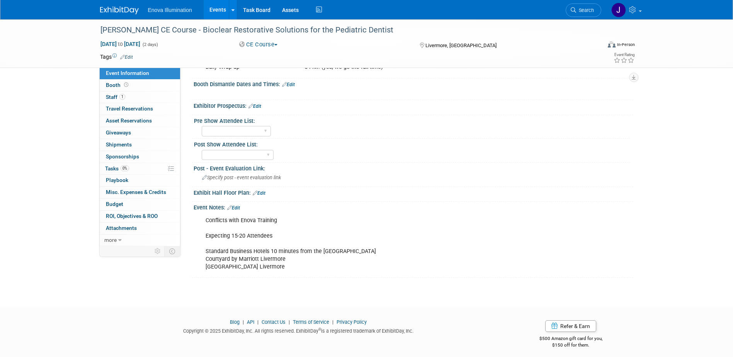
scroll to position [208, 0]
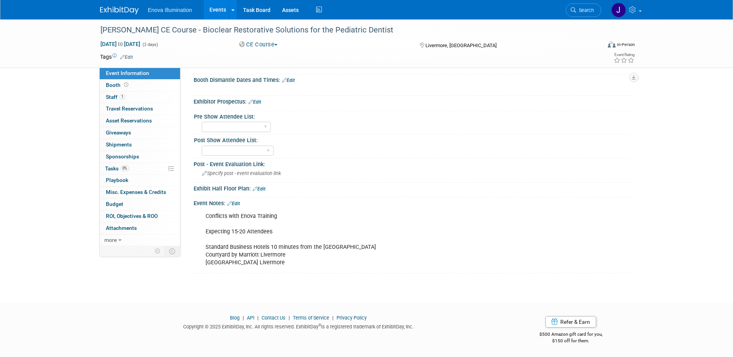
click at [110, 3] on link at bounding box center [124, 6] width 48 height 6
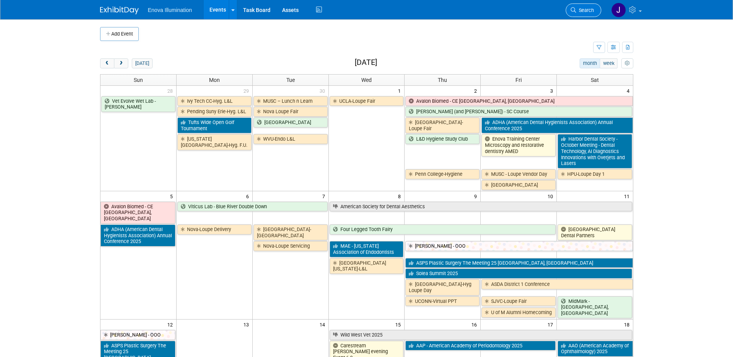
click at [584, 14] on link "Search" at bounding box center [584, 10] width 36 height 14
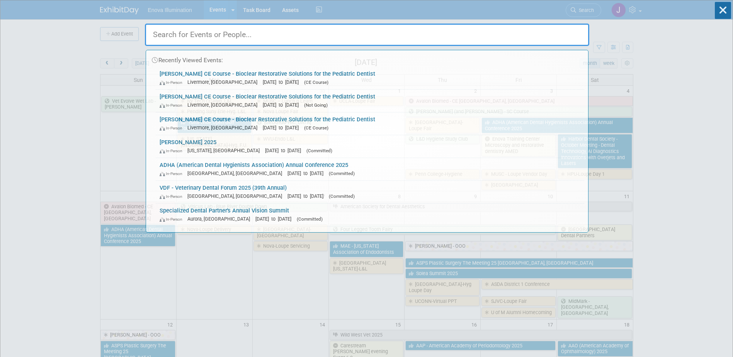
click at [554, 34] on input "text" at bounding box center [367, 35] width 444 height 22
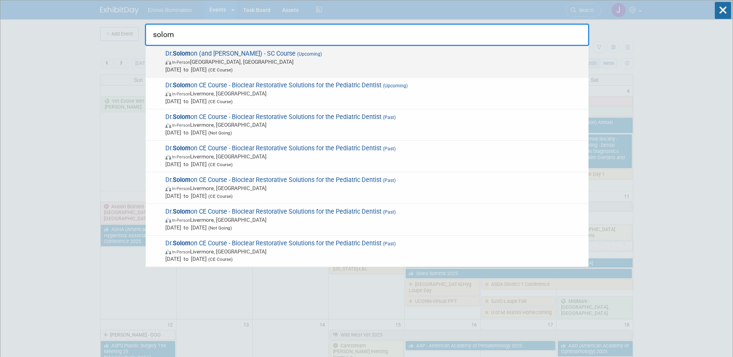
type input "solom"
click at [206, 56] on span "Dr. Solom on (and Dr. Bynum) - SC Course (Upcoming) In-Person Simpsonville, SC …" at bounding box center [374, 62] width 422 height 24
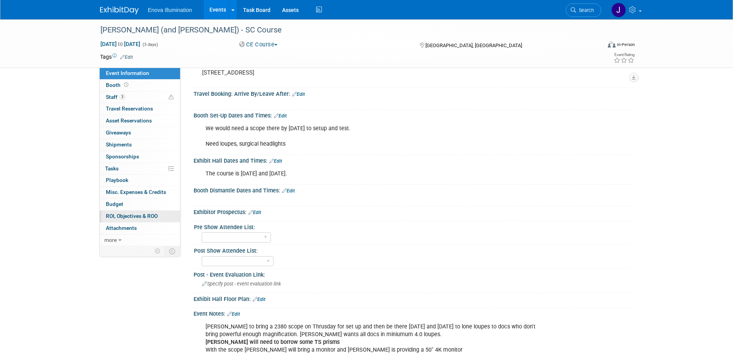
scroll to position [155, 0]
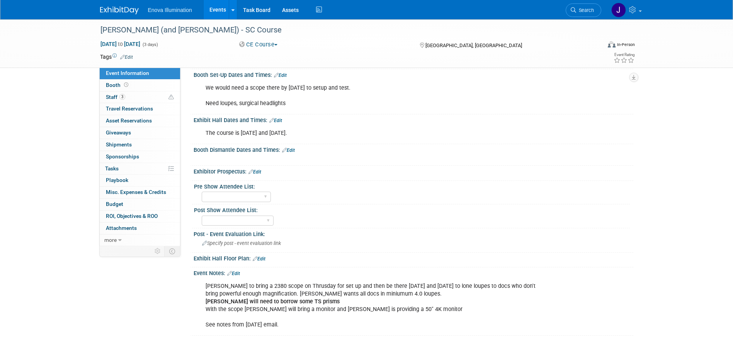
click at [108, 9] on img at bounding box center [119, 11] width 39 height 8
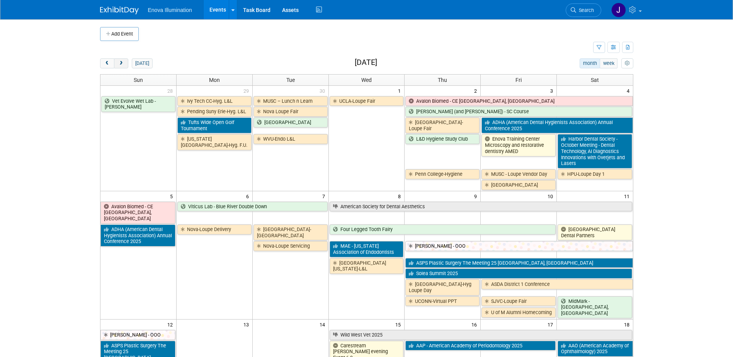
click at [116, 65] on button "next" at bounding box center [121, 63] width 14 height 10
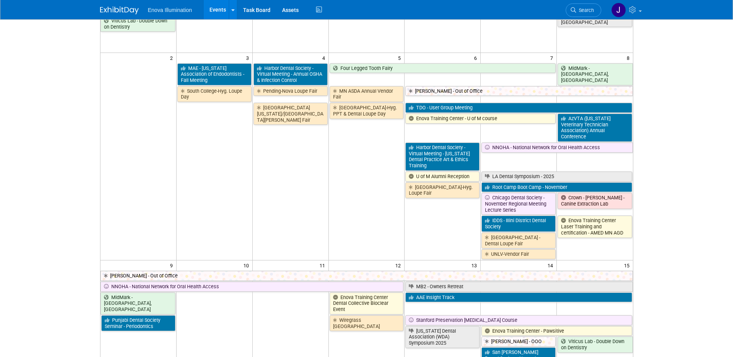
scroll to position [116, 0]
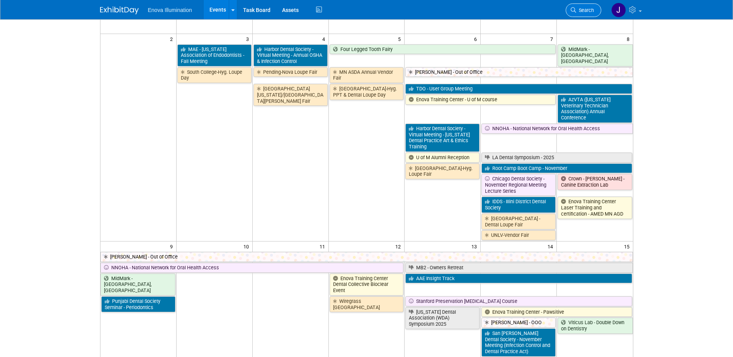
click at [576, 10] on span "Search" at bounding box center [585, 10] width 18 height 6
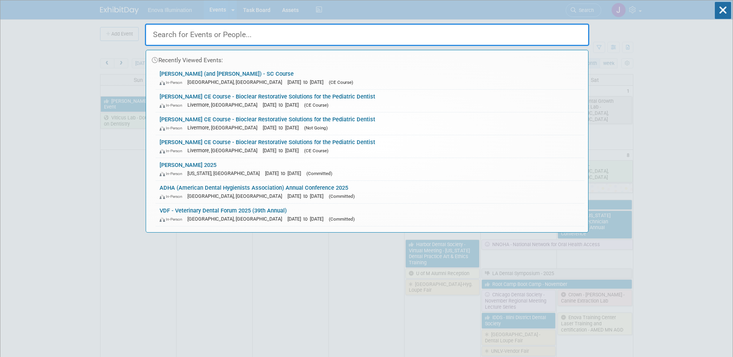
click at [506, 39] on input "text" at bounding box center [367, 35] width 444 height 22
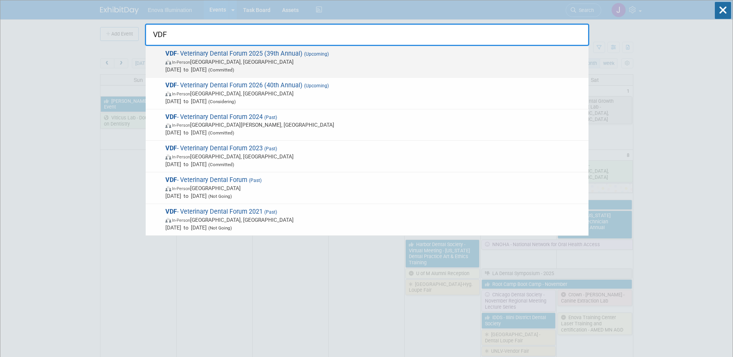
type input "VDF"
click at [206, 59] on span "In-Person [GEOGRAPHIC_DATA], [GEOGRAPHIC_DATA]" at bounding box center [374, 62] width 419 height 8
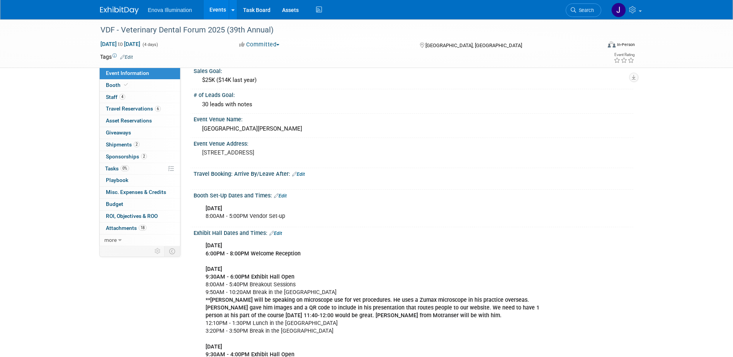
scroll to position [77, 0]
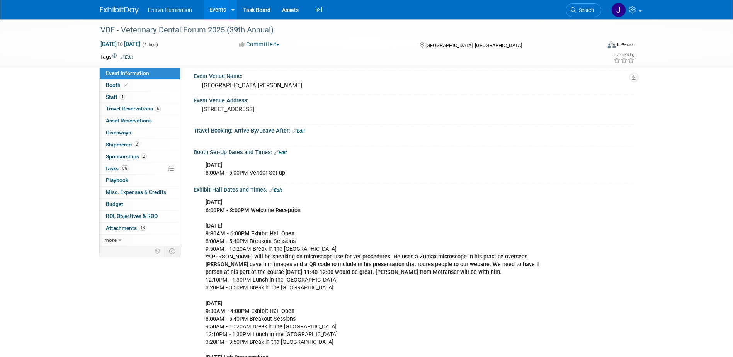
click at [280, 190] on link "Edit" at bounding box center [275, 189] width 13 height 5
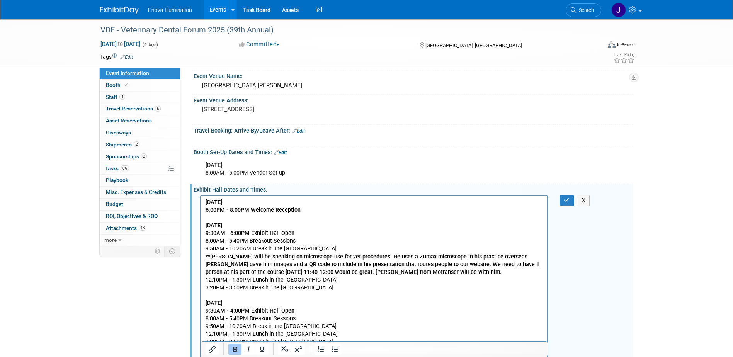
scroll to position [0, 0]
click at [445, 276] on p "[DATE] 6:00PM - 8:00PM Welcome Reception [DATE] 9:30AM - 6:00PM [GEOGRAPHIC_DAT…" at bounding box center [374, 280] width 338 height 163
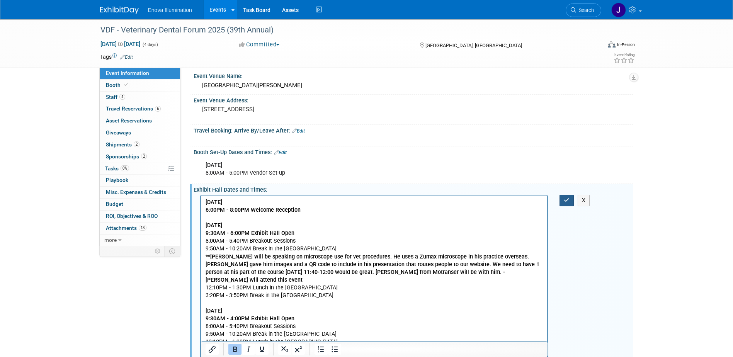
click at [570, 199] on button "button" at bounding box center [566, 200] width 14 height 11
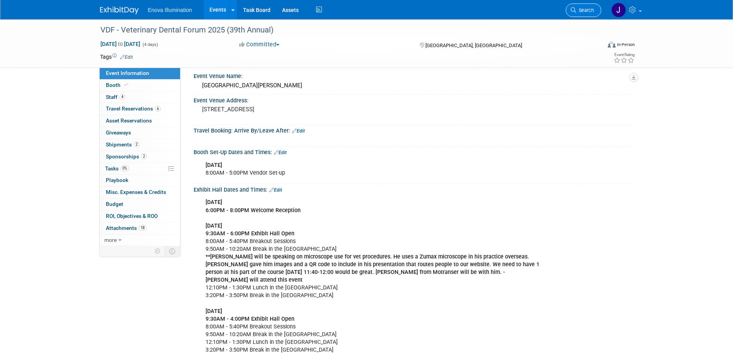
click at [589, 5] on link "Search" at bounding box center [584, 10] width 36 height 14
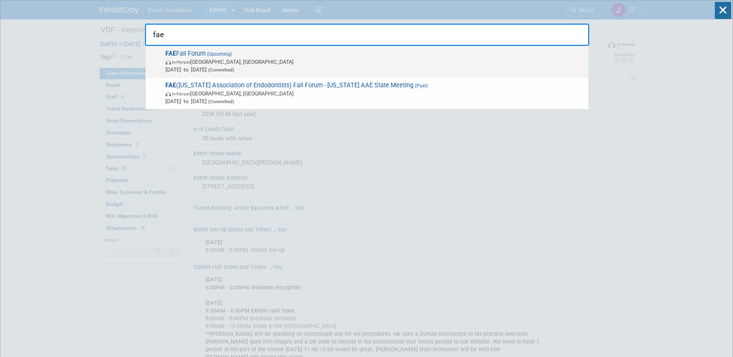
type input "fae"
click at [216, 57] on span "FAE Fall Forum (Upcoming) In-Person [GEOGRAPHIC_DATA], [GEOGRAPHIC_DATA] [DATE]…" at bounding box center [374, 62] width 422 height 24
